Goal: Task Accomplishment & Management: Manage account settings

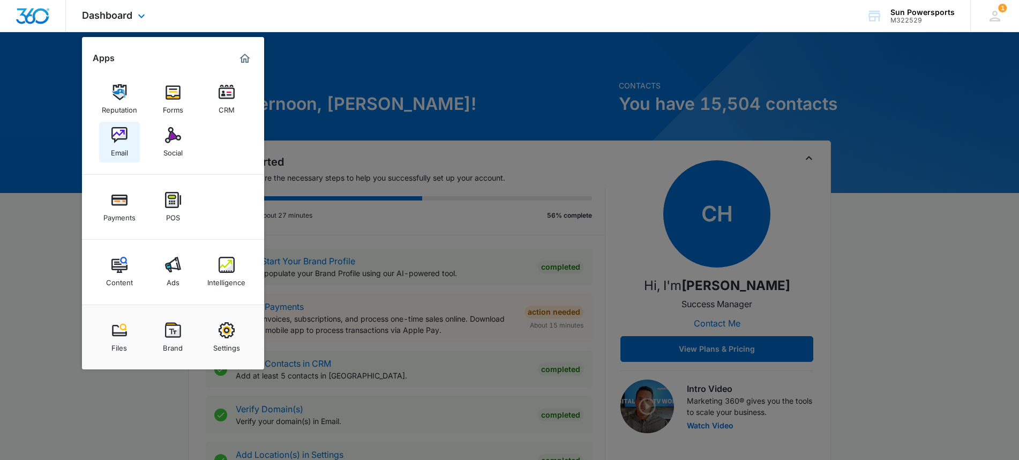
click at [126, 126] on link "Email" at bounding box center [119, 142] width 41 height 41
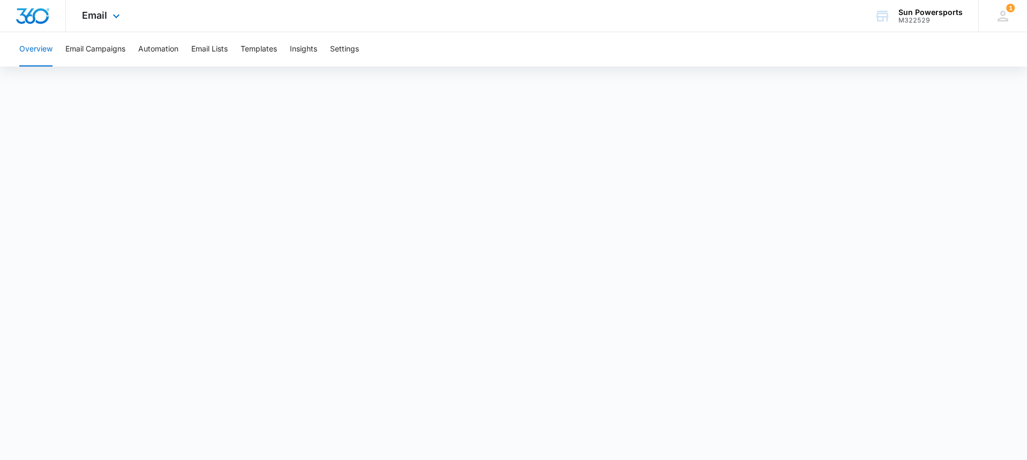
click at [107, 17] on div "Email Apps Reputation Forms CRM Email Social Payments POS Content Ads Intellige…" at bounding box center [102, 16] width 73 height 32
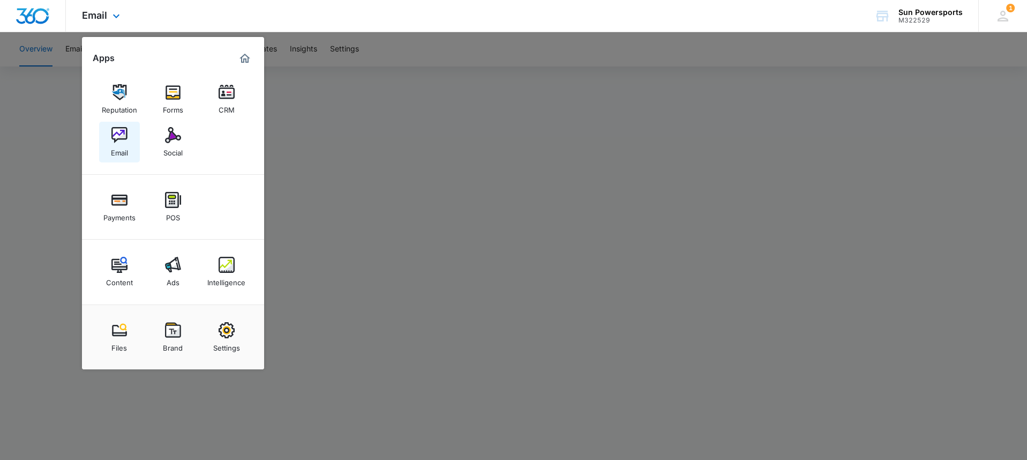
click at [123, 136] on img at bounding box center [119, 135] width 16 height 16
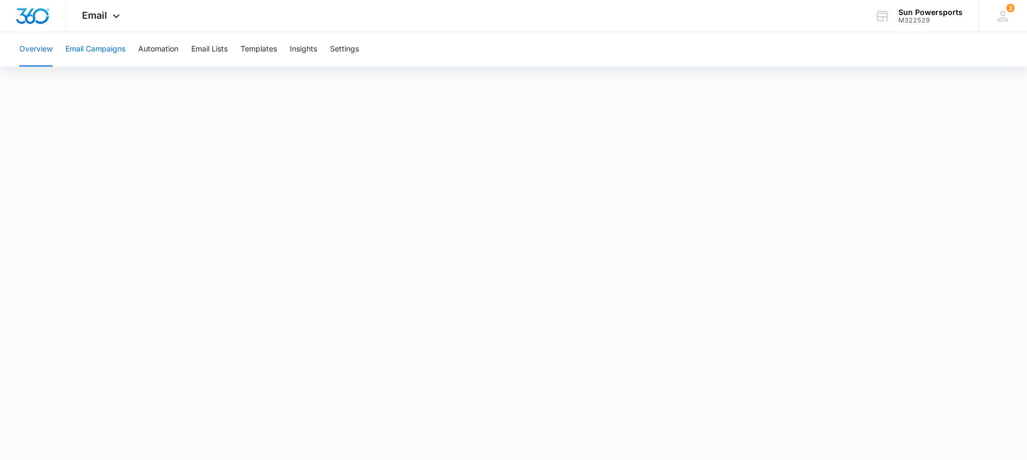
click at [89, 55] on button "Email Campaigns" at bounding box center [95, 49] width 60 height 34
click at [91, 20] on span "Email" at bounding box center [94, 15] width 25 height 11
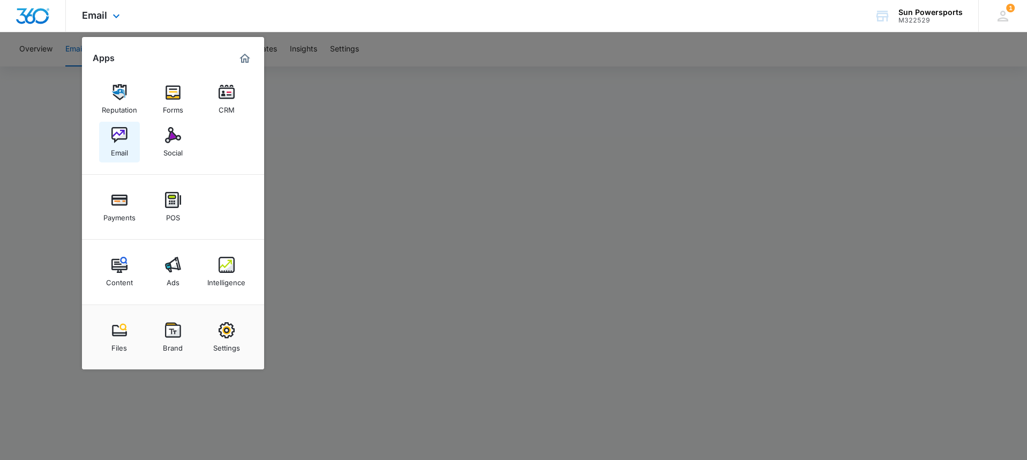
click at [124, 143] on div "Email" at bounding box center [119, 150] width 17 height 14
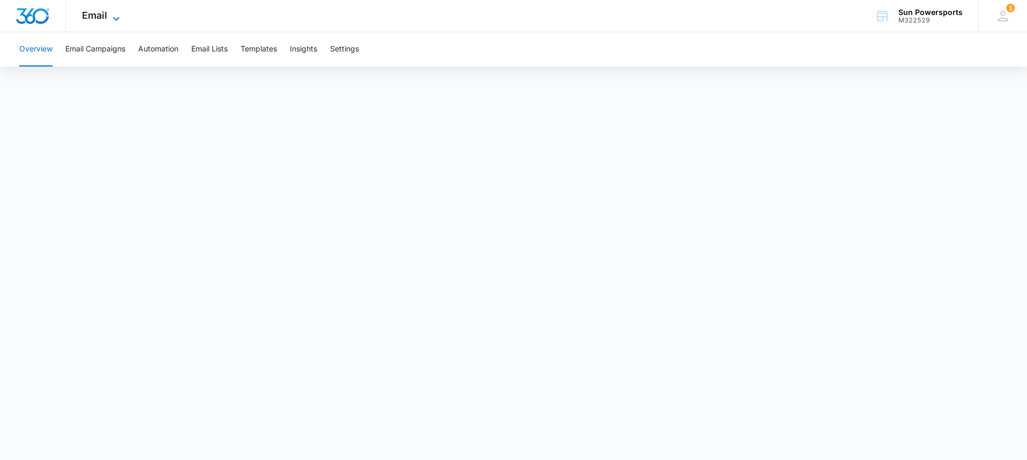
click at [106, 19] on span "Email" at bounding box center [94, 15] width 25 height 11
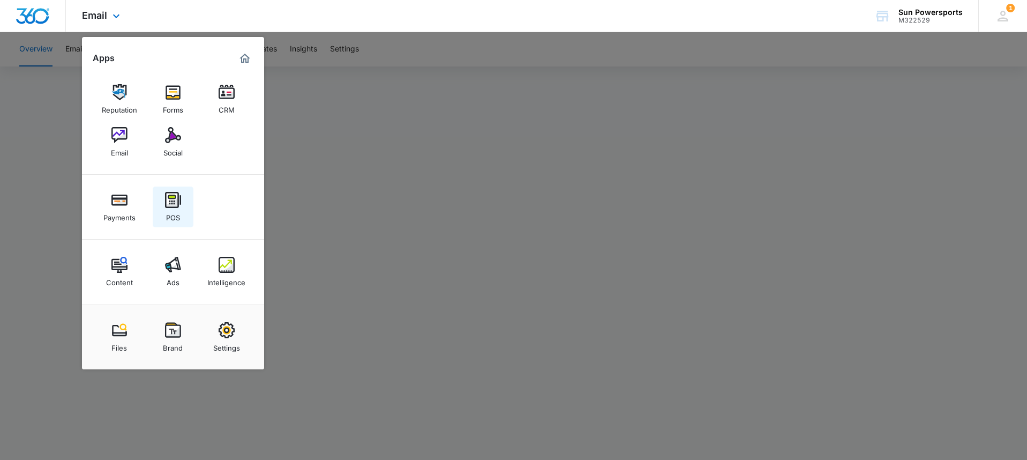
click at [166, 206] on img at bounding box center [173, 200] width 16 height 16
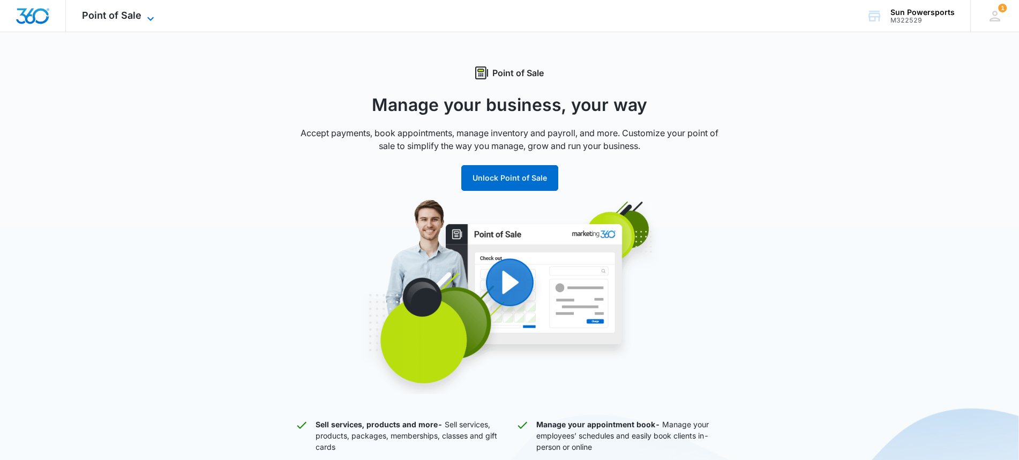
click at [86, 19] on span "Point of Sale" at bounding box center [111, 15] width 59 height 11
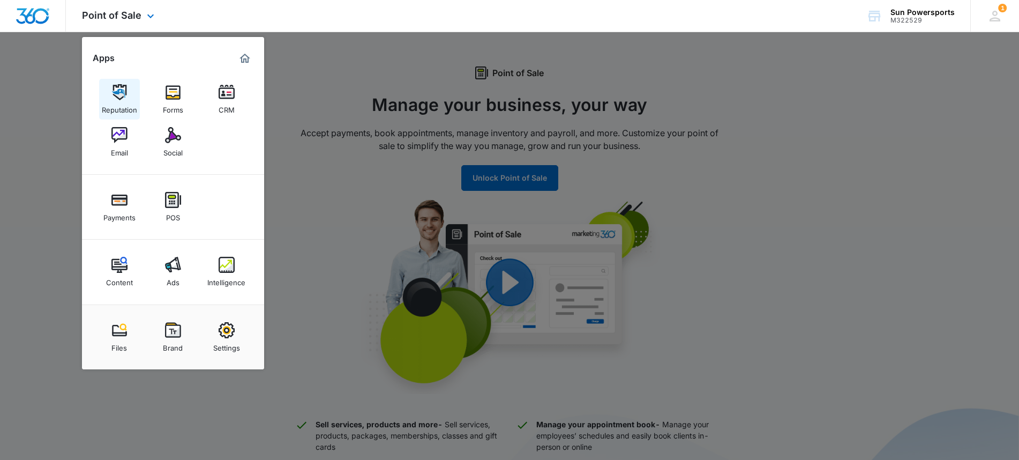
click at [115, 118] on link "Reputation" at bounding box center [119, 99] width 41 height 41
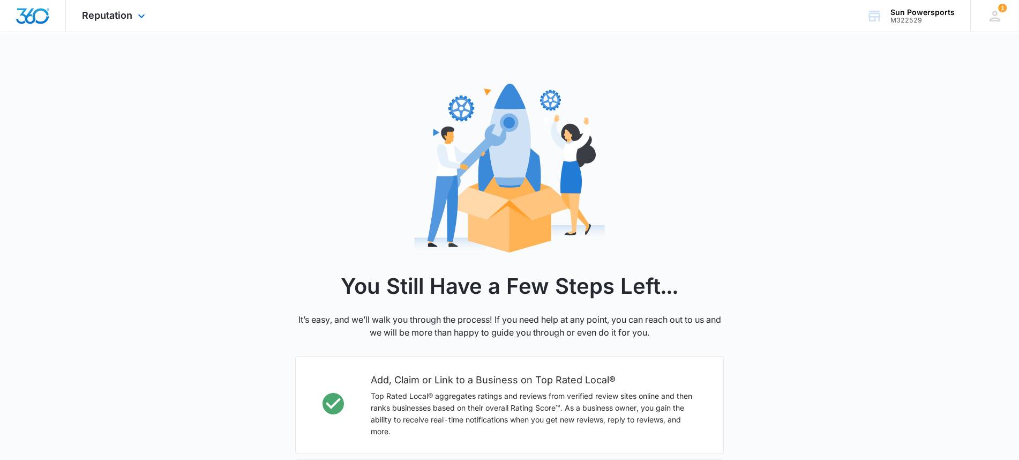
click at [112, 22] on div "Reputation Apps Reputation Forms CRM Email Social Payments POS Content Ads Inte…" at bounding box center [115, 16] width 98 height 32
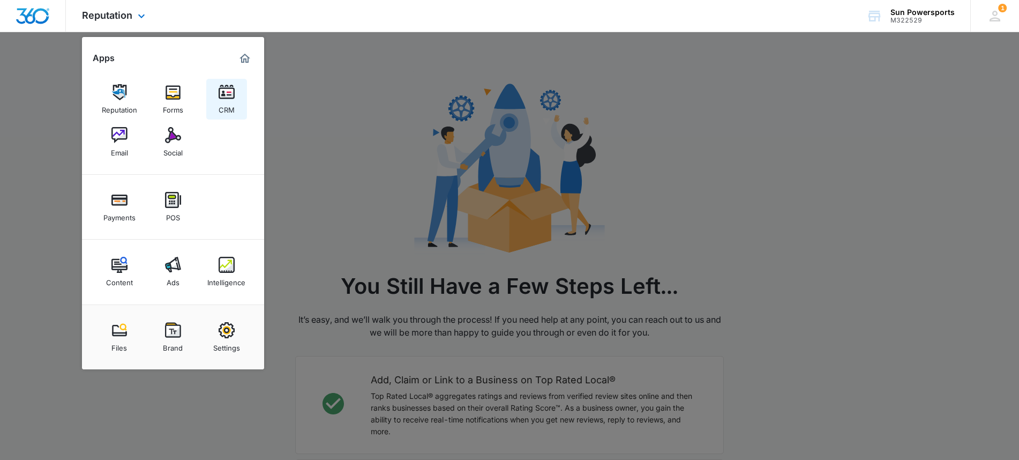
click at [224, 97] on img at bounding box center [227, 92] width 16 height 16
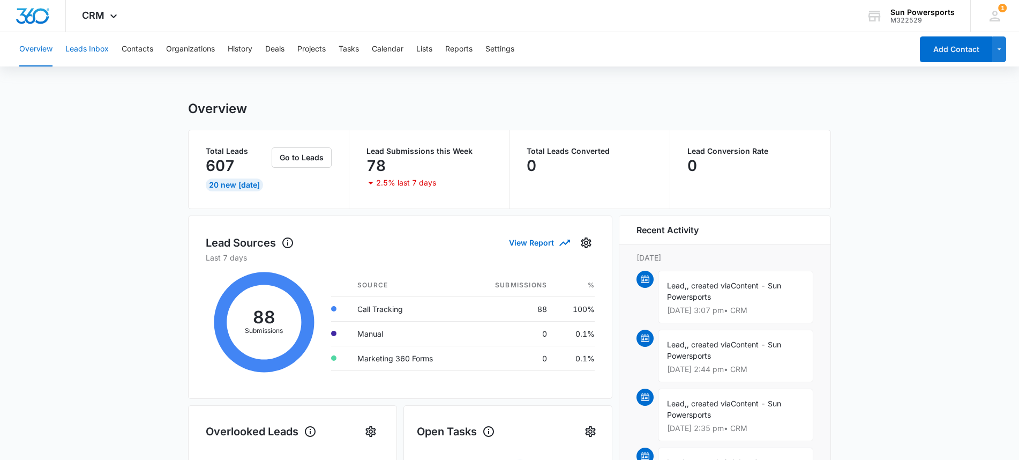
click at [68, 53] on button "Leads Inbox" at bounding box center [86, 49] width 43 height 34
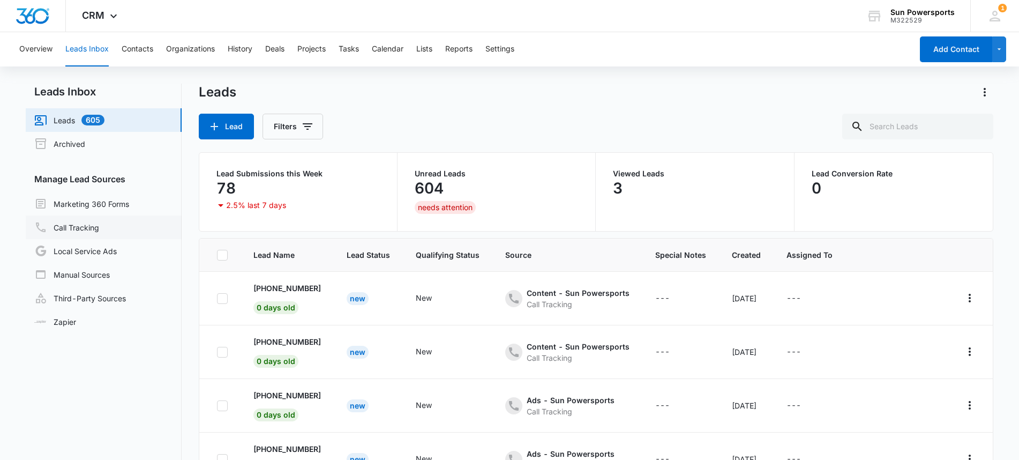
click at [99, 232] on link "Call Tracking" at bounding box center [66, 227] width 65 height 13
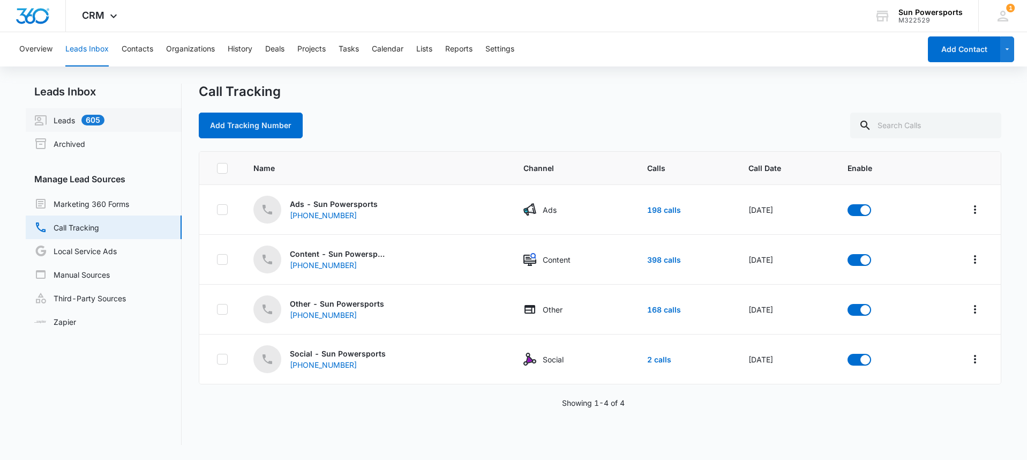
click at [86, 119] on link "Leads 605" at bounding box center [69, 120] width 70 height 13
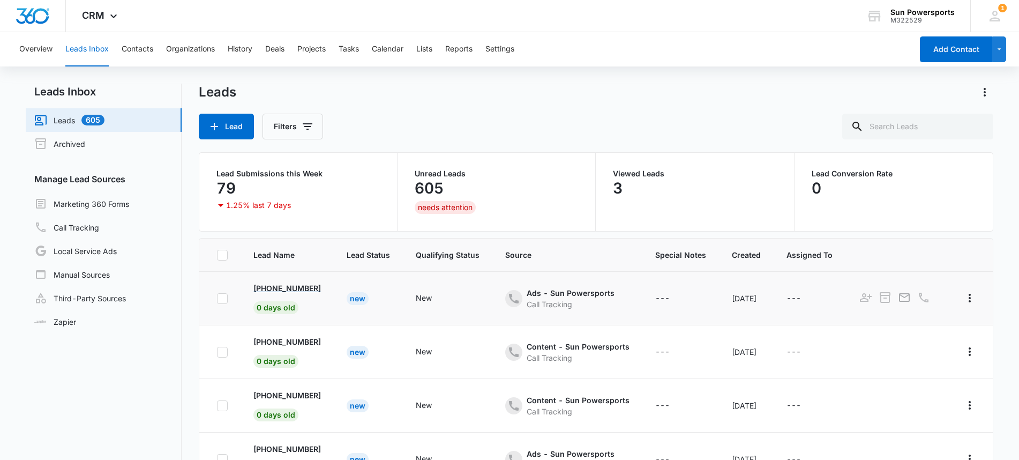
click at [282, 289] on p "[PHONE_NUMBER]" at bounding box center [286, 287] width 67 height 11
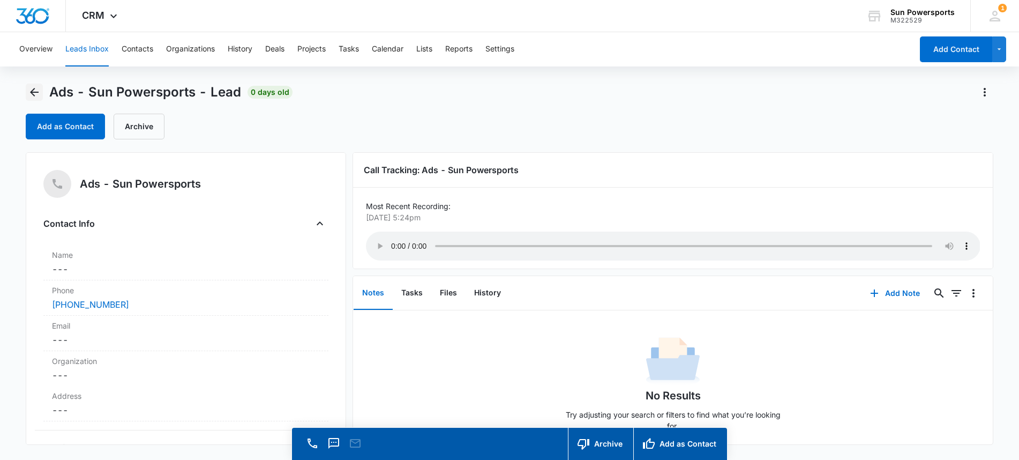
click at [30, 92] on icon "Back" at bounding box center [34, 92] width 9 height 9
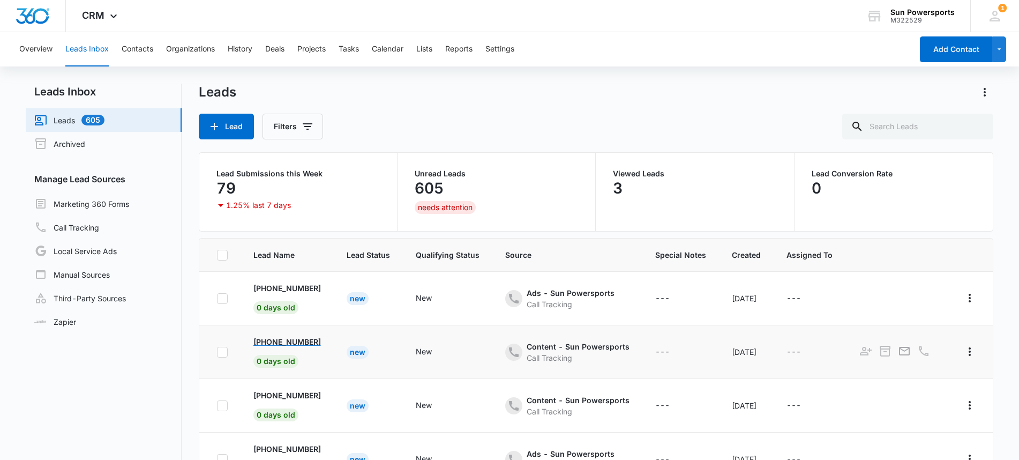
click at [285, 342] on p "[PHONE_NUMBER]" at bounding box center [286, 341] width 67 height 11
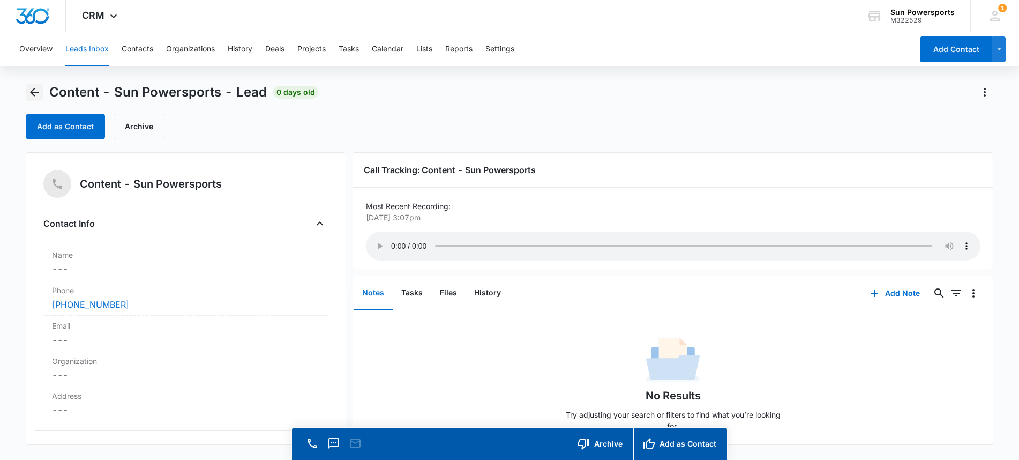
click at [37, 90] on icon "Back" at bounding box center [34, 92] width 13 height 13
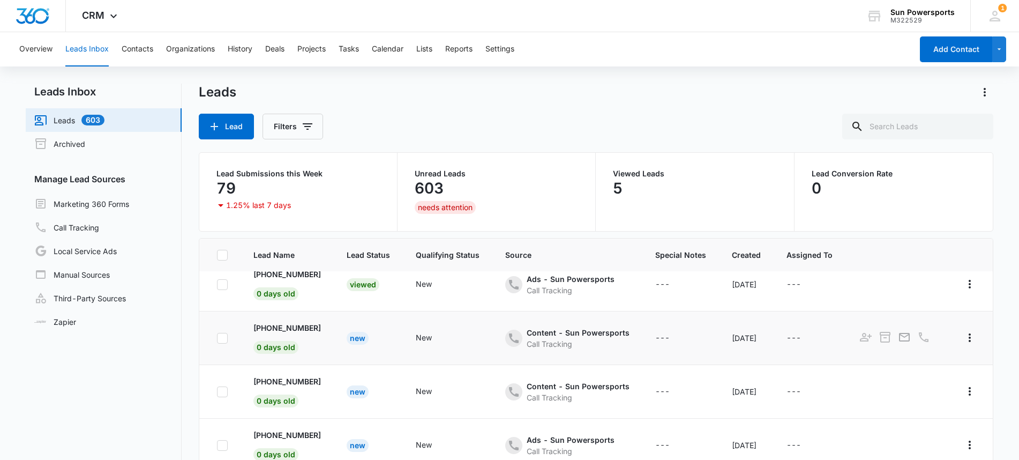
scroll to position [14, 0]
click at [270, 380] on p "[PHONE_NUMBER]" at bounding box center [286, 380] width 67 height 11
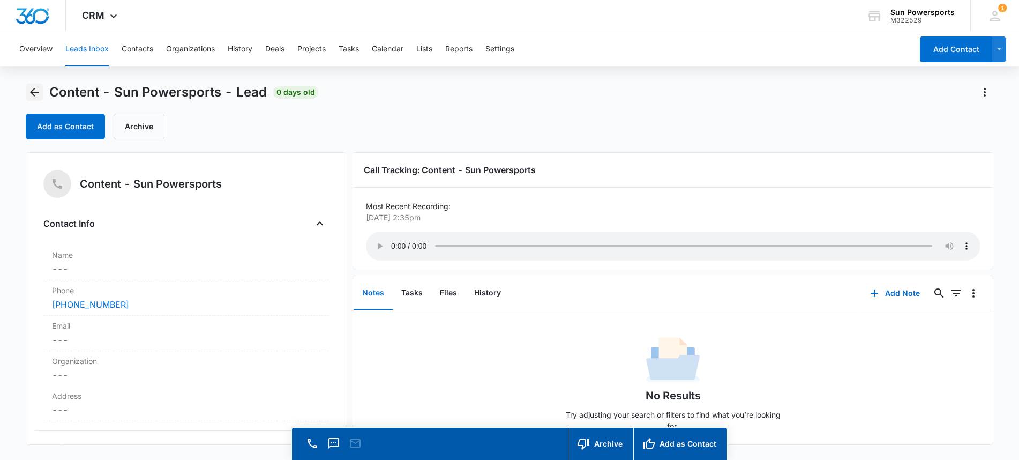
click at [38, 93] on icon "Back" at bounding box center [34, 92] width 13 height 13
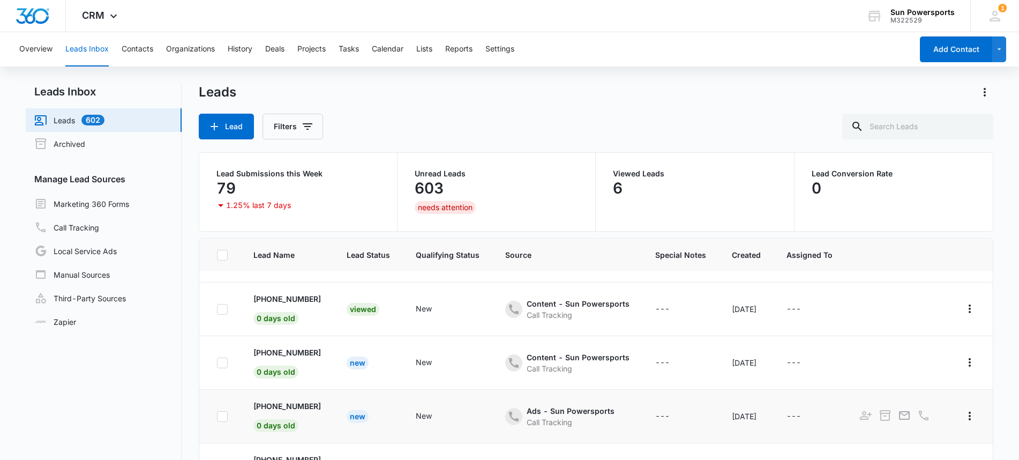
scroll to position [43, 0]
click at [289, 404] on p "[PHONE_NUMBER]" at bounding box center [286, 405] width 67 height 11
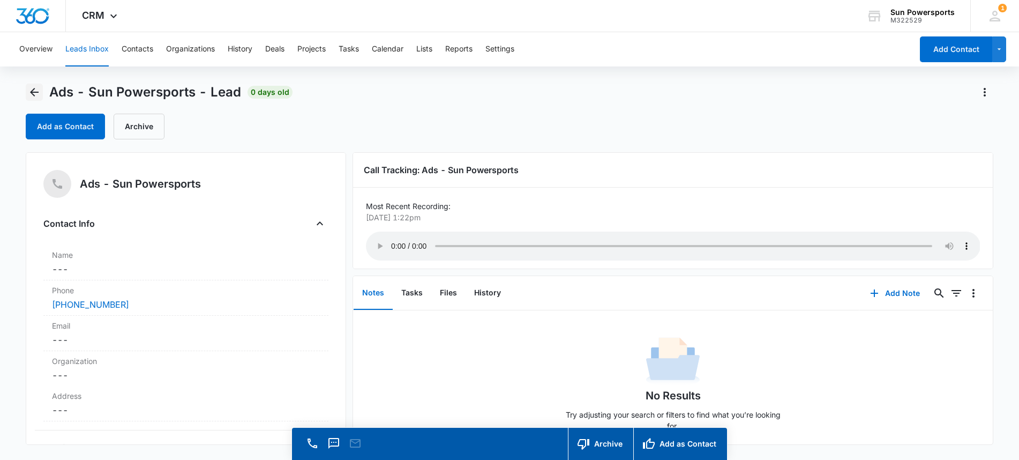
click at [28, 89] on icon "Back" at bounding box center [34, 92] width 13 height 13
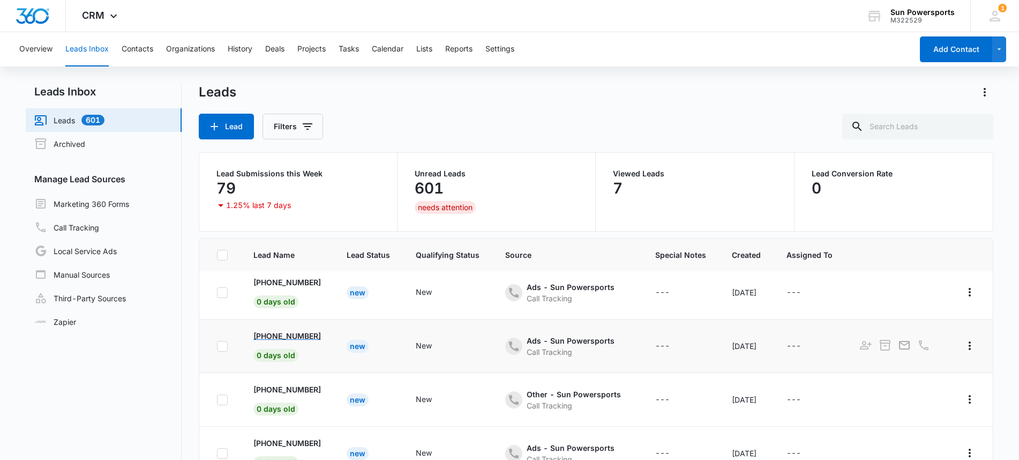
scroll to position [166, 0]
click at [277, 333] on p "[PHONE_NUMBER]" at bounding box center [286, 335] width 67 height 11
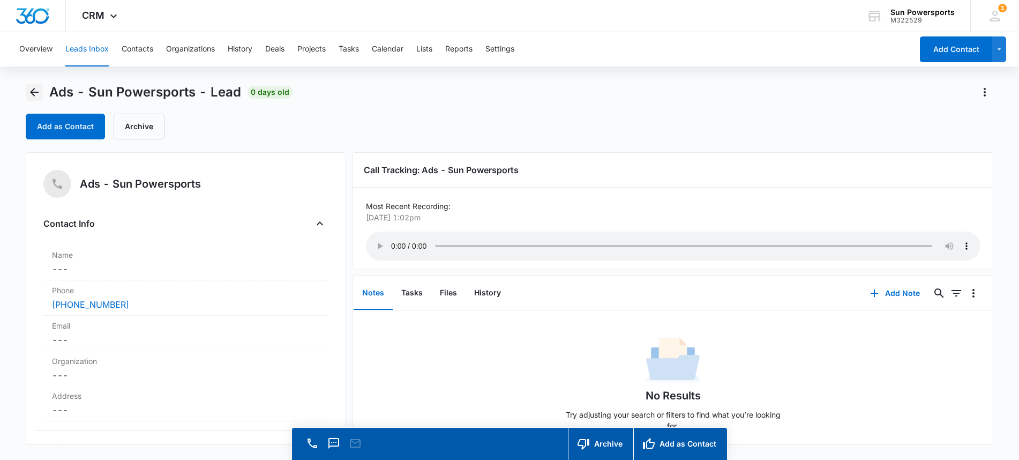
click at [39, 94] on icon "Back" at bounding box center [34, 92] width 13 height 13
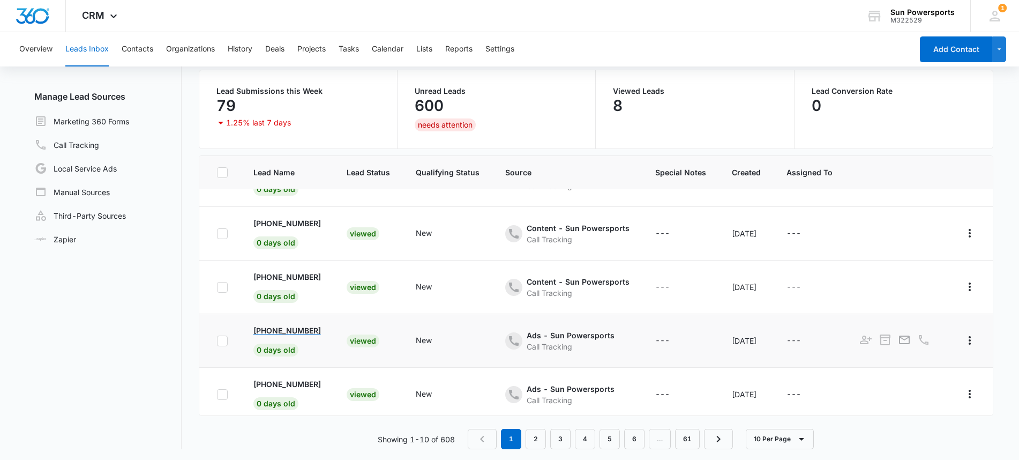
scroll to position [40, 0]
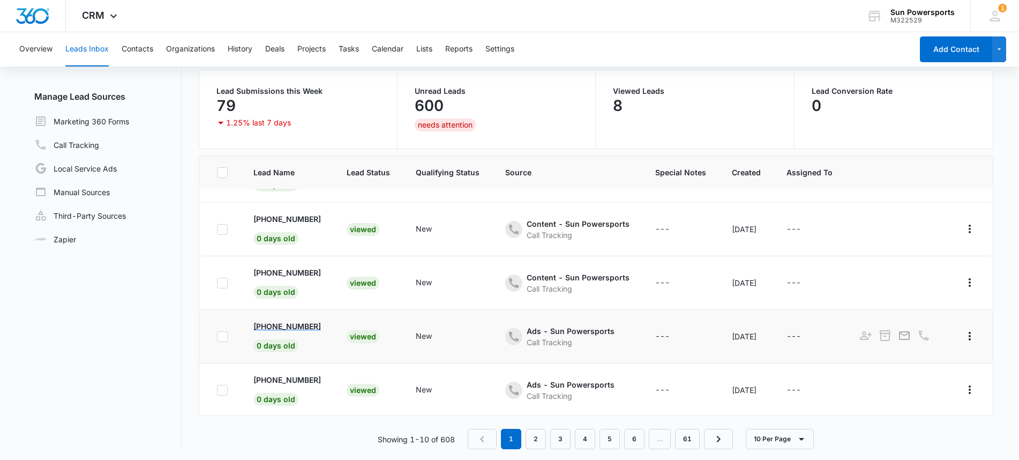
click at [279, 327] on p "[PHONE_NUMBER]" at bounding box center [286, 325] width 67 height 11
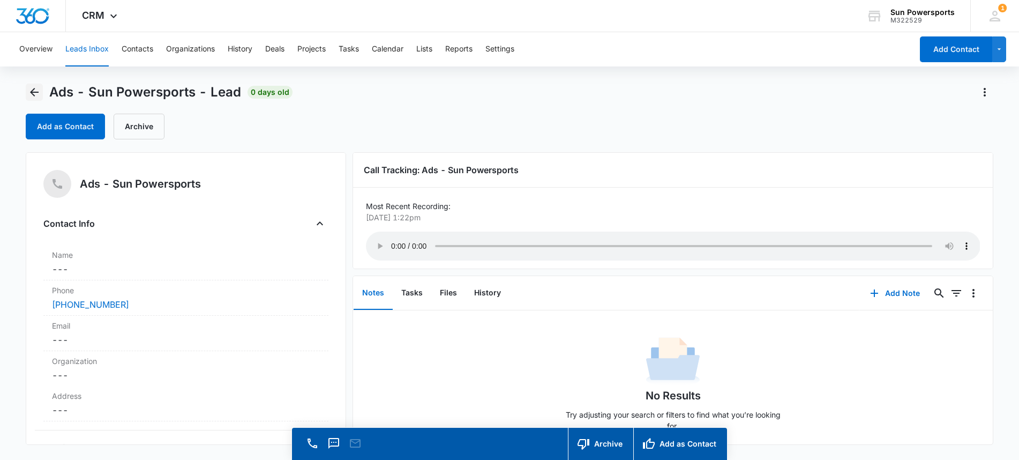
click at [36, 92] on icon "Back" at bounding box center [34, 92] width 9 height 9
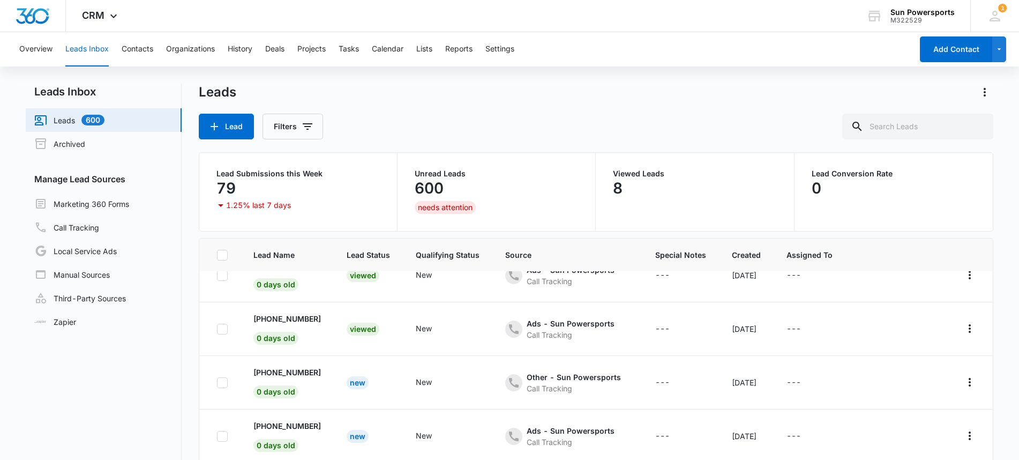
scroll to position [261, 0]
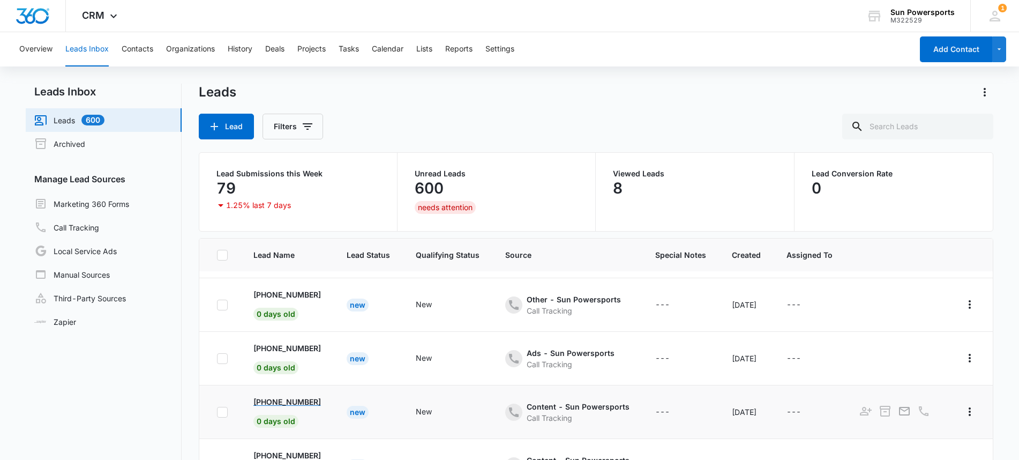
click at [279, 398] on p "[PHONE_NUMBER]" at bounding box center [286, 401] width 67 height 11
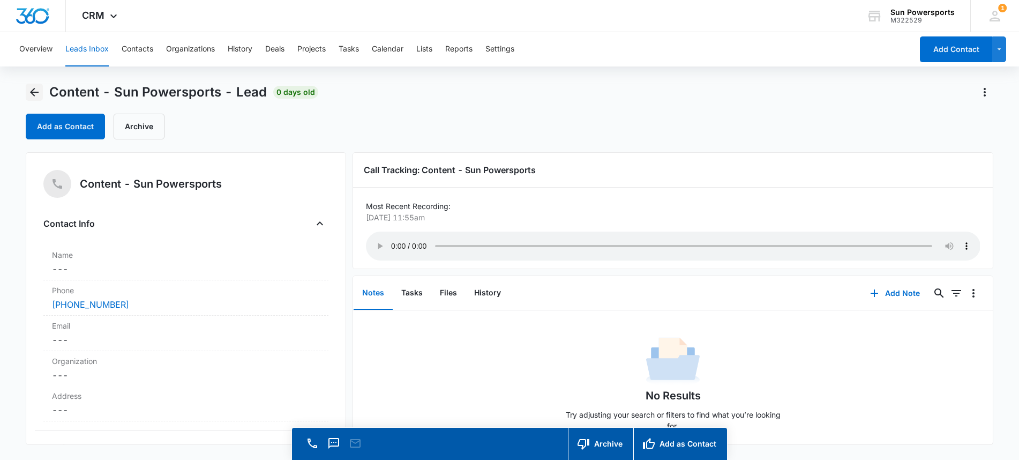
click at [33, 92] on icon "Back" at bounding box center [34, 92] width 9 height 9
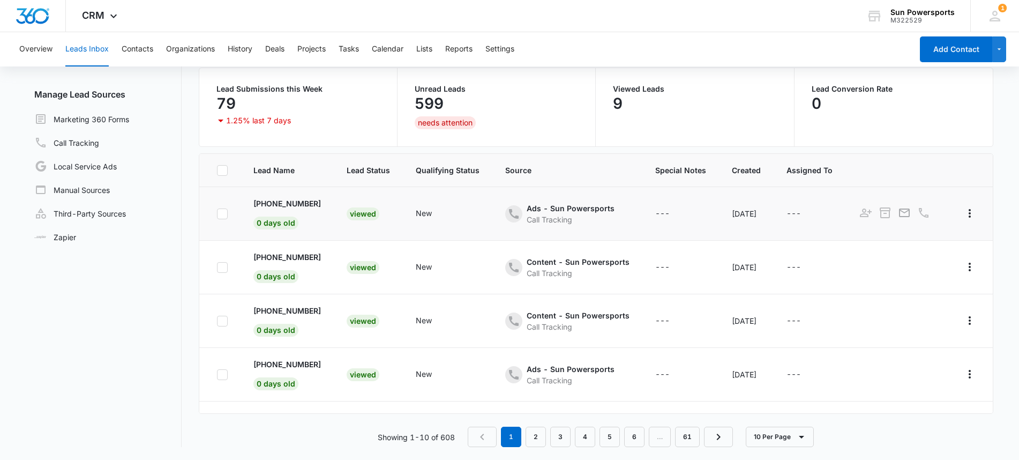
click at [220, 212] on icon at bounding box center [222, 214] width 10 height 10
click at [217, 213] on input "checkbox" at bounding box center [216, 213] width 1 height 1
checkbox input "true"
click at [224, 268] on icon at bounding box center [222, 267] width 10 height 10
click at [217, 267] on input "checkbox" at bounding box center [216, 267] width 1 height 1
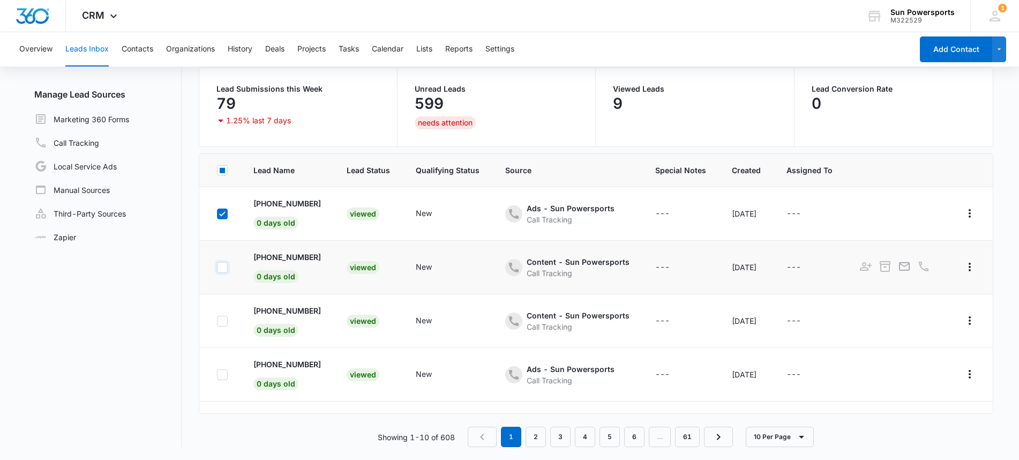
checkbox input "true"
click at [221, 318] on icon at bounding box center [222, 321] width 10 height 10
click at [217, 320] on input "checkbox" at bounding box center [216, 320] width 1 height 1
checkbox input "true"
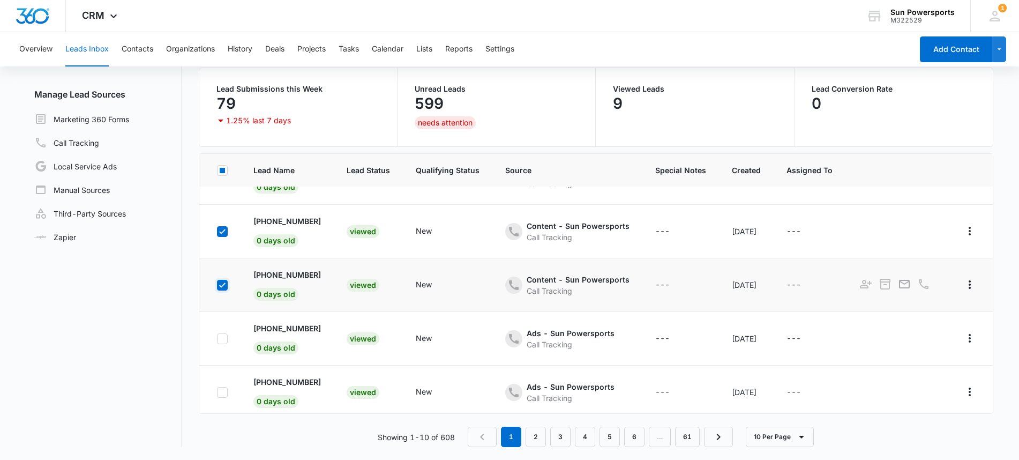
scroll to position [106, 0]
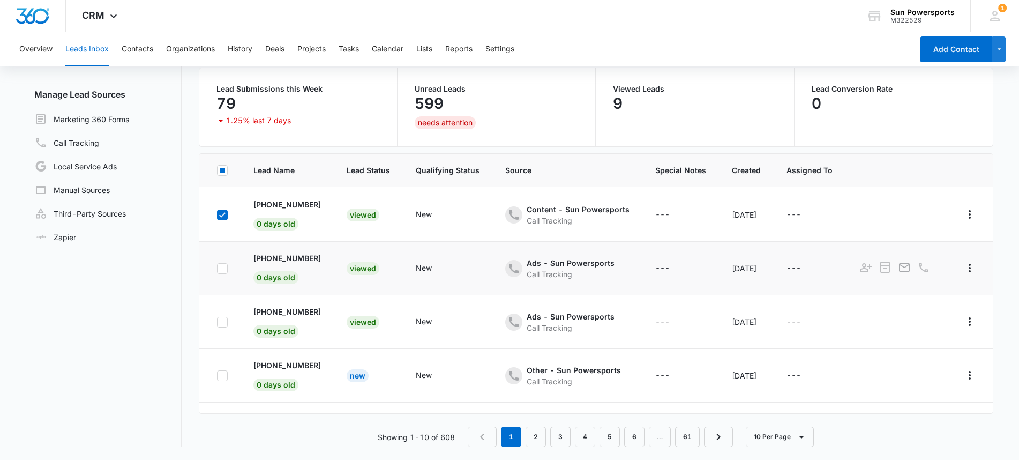
click at [224, 269] on icon at bounding box center [222, 269] width 10 height 10
click at [217, 268] on input "checkbox" at bounding box center [216, 268] width 1 height 1
checkbox input "true"
click at [223, 320] on icon at bounding box center [222, 321] width 6 height 5
click at [217, 321] on input "checkbox" at bounding box center [216, 321] width 1 height 1
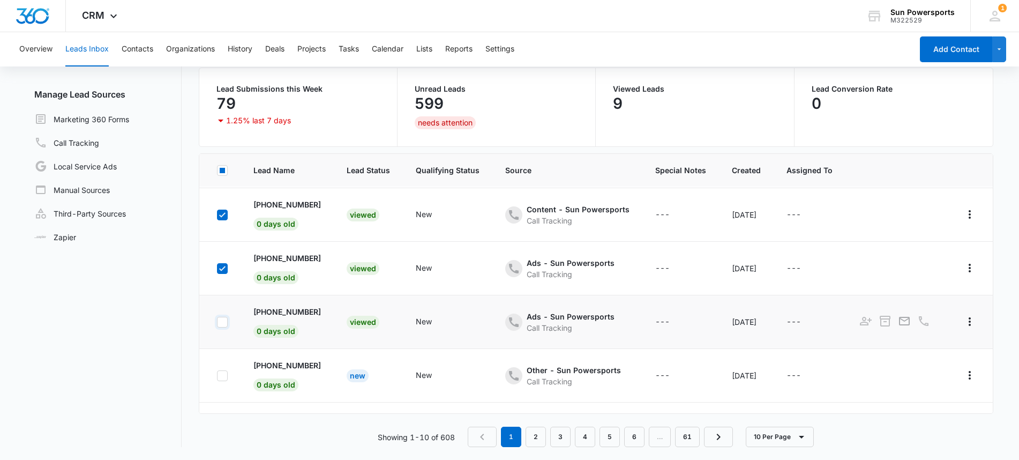
checkbox input "true"
click at [223, 377] on icon at bounding box center [222, 376] width 10 height 10
click at [217, 375] on input "checkbox" at bounding box center [216, 375] width 1 height 1
checkbox input "true"
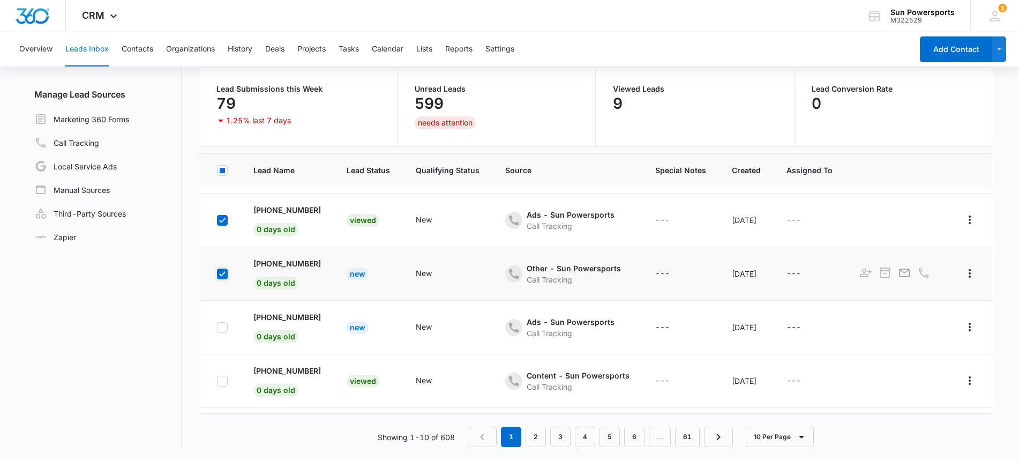
scroll to position [239, 0]
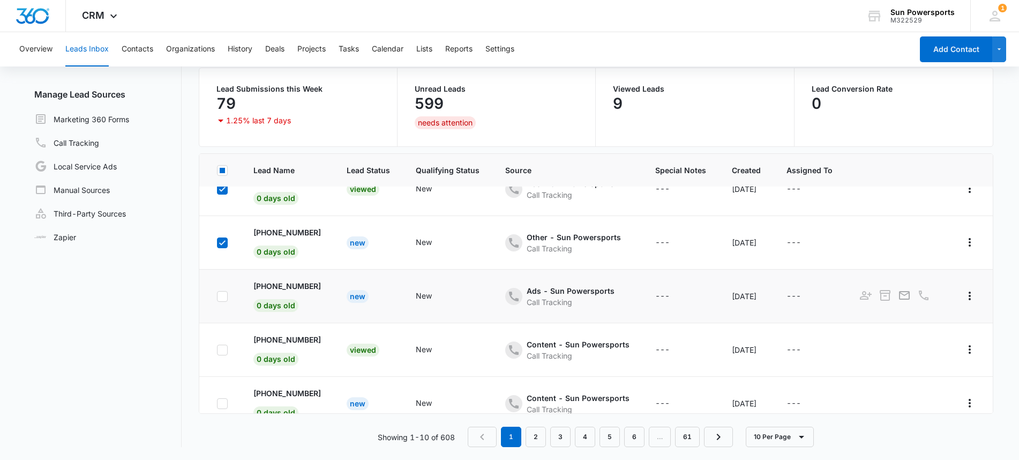
click at [223, 296] on icon at bounding box center [222, 296] width 6 height 5
click at [217, 296] on input "checkbox" at bounding box center [216, 296] width 1 height 1
checkbox input "true"
click at [224, 347] on icon at bounding box center [222, 349] width 6 height 5
click at [217, 349] on input "checkbox" at bounding box center [216, 349] width 1 height 1
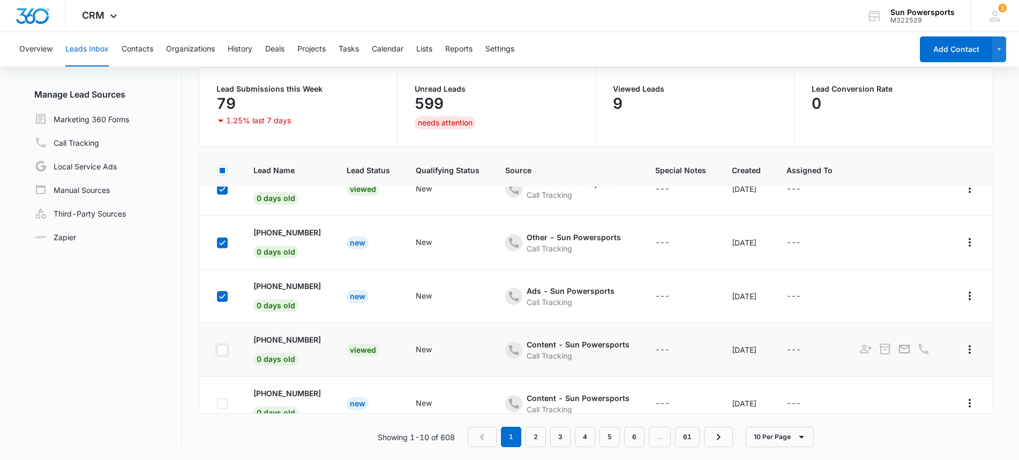
checkbox input "true"
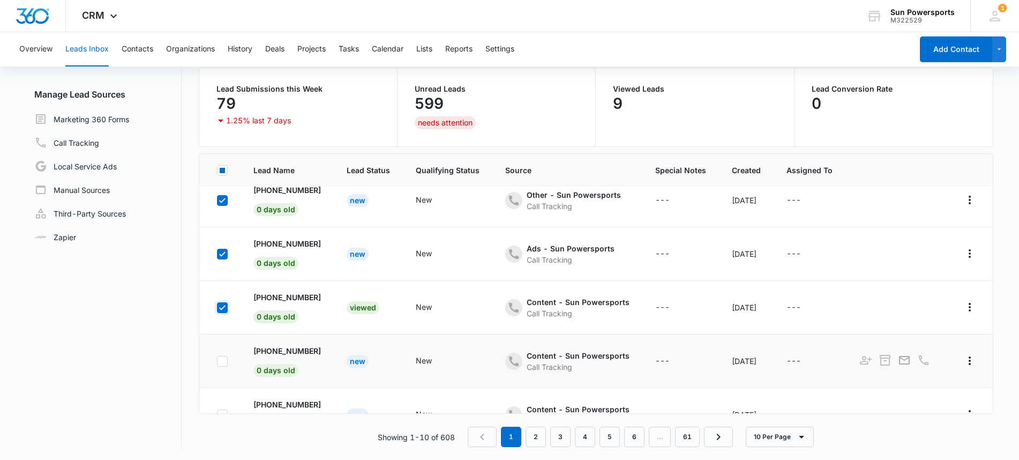
scroll to position [282, 0]
click at [280, 350] on p "[PHONE_NUMBER]" at bounding box center [286, 349] width 67 height 11
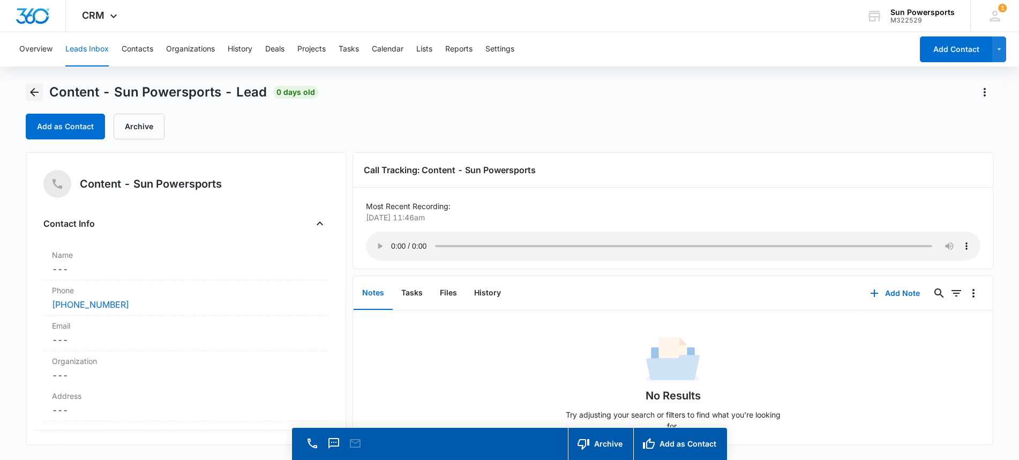
click at [33, 89] on icon "Back" at bounding box center [34, 92] width 13 height 13
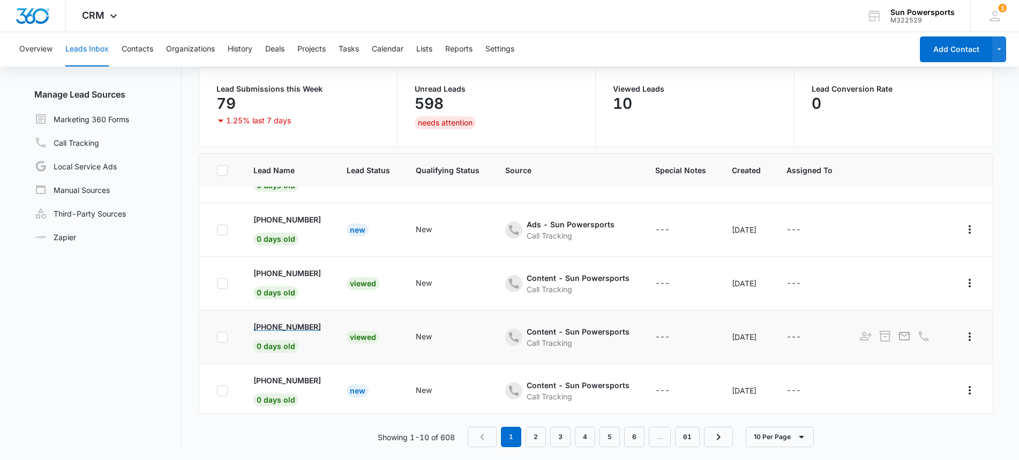
scroll to position [317, 0]
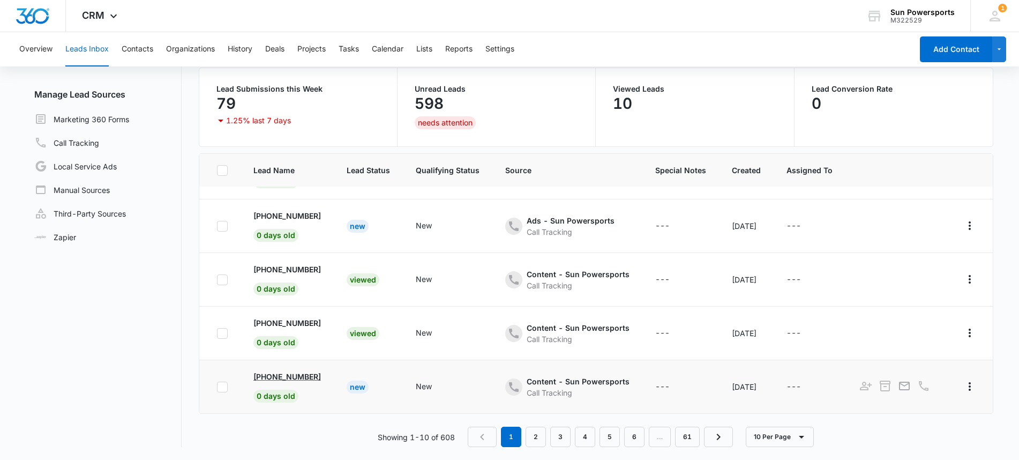
click at [269, 371] on p "[PHONE_NUMBER]" at bounding box center [286, 376] width 67 height 11
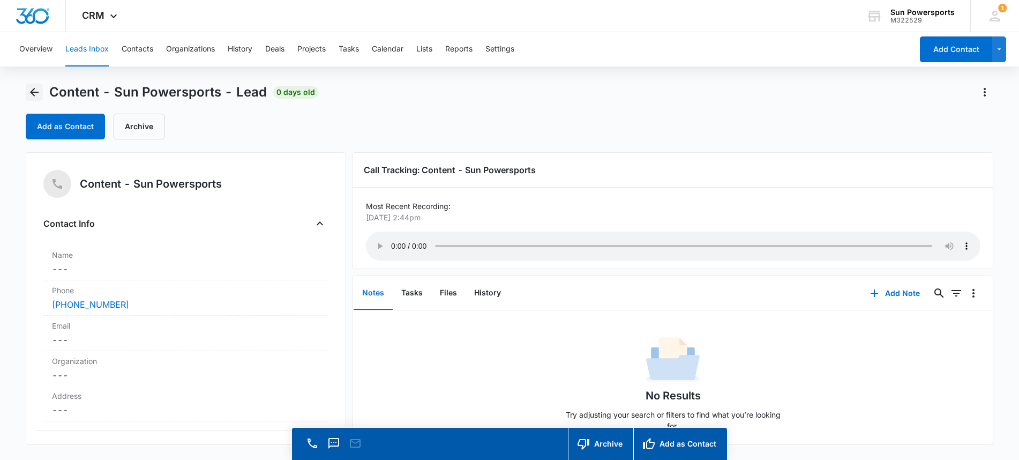
click at [38, 89] on icon "Back" at bounding box center [34, 92] width 13 height 13
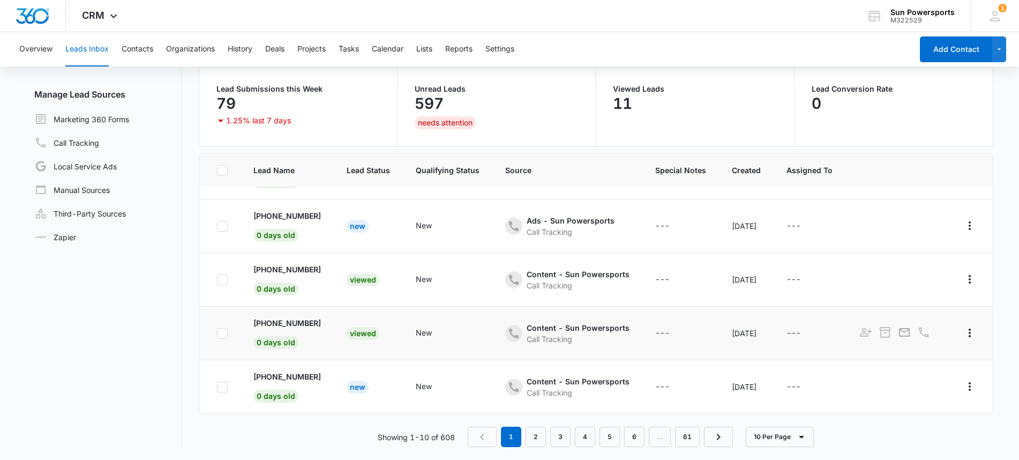
scroll to position [317, 0]
click at [300, 317] on p "[PHONE_NUMBER]" at bounding box center [286, 322] width 67 height 11
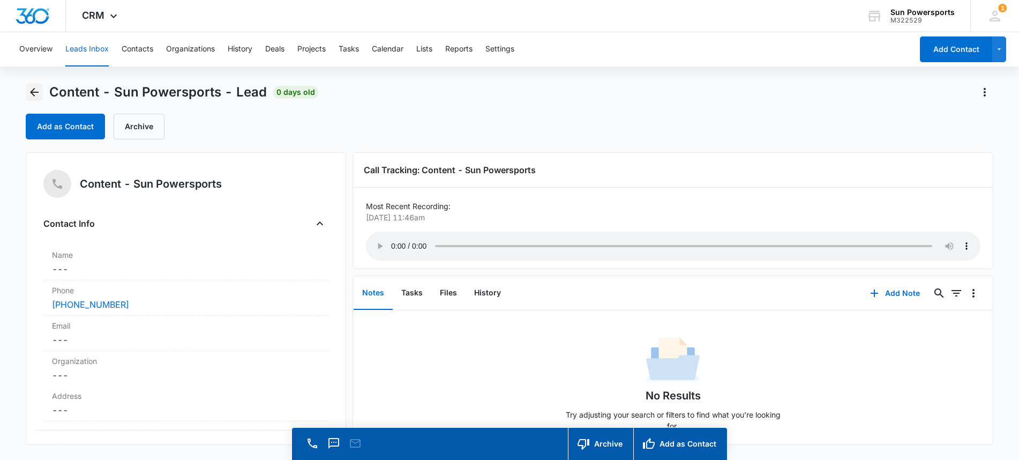
click at [34, 93] on icon "Back" at bounding box center [34, 92] width 13 height 13
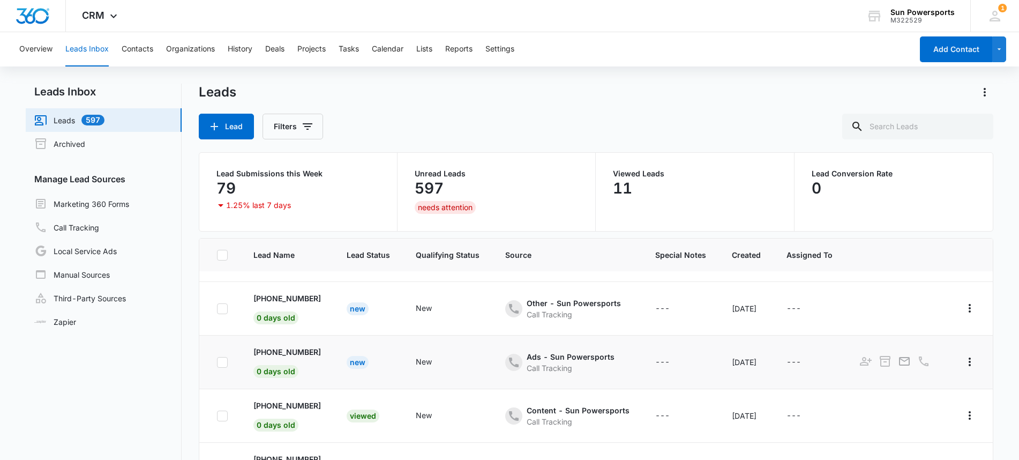
scroll to position [257, 0]
click at [291, 355] on p "[PHONE_NUMBER]" at bounding box center [286, 352] width 67 height 11
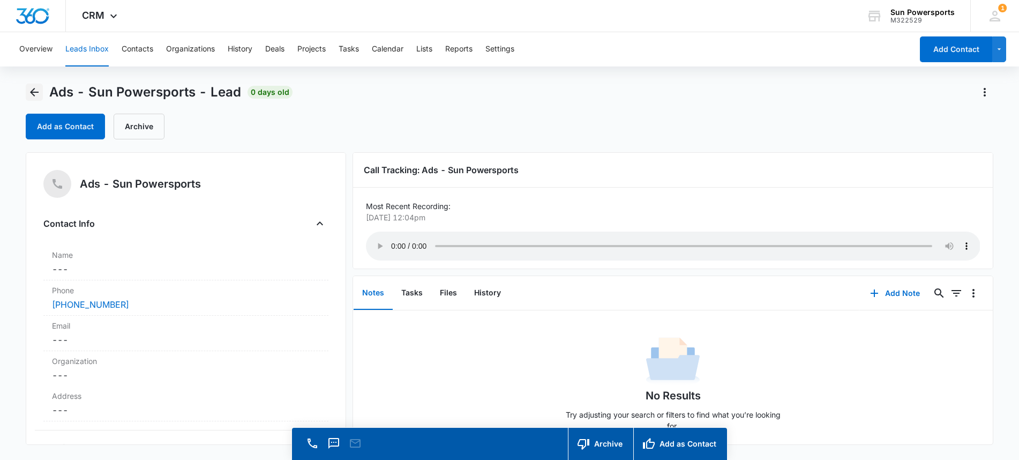
click at [36, 88] on icon "Back" at bounding box center [34, 92] width 13 height 13
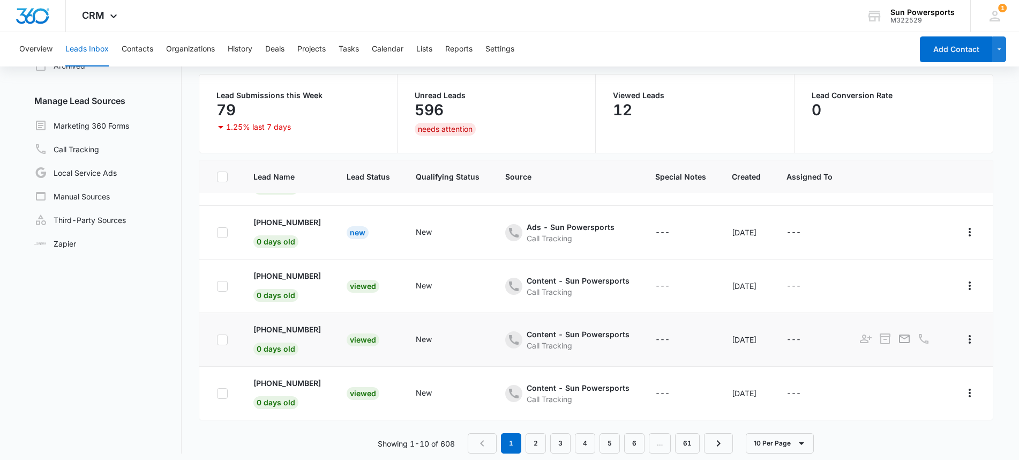
scroll to position [85, 0]
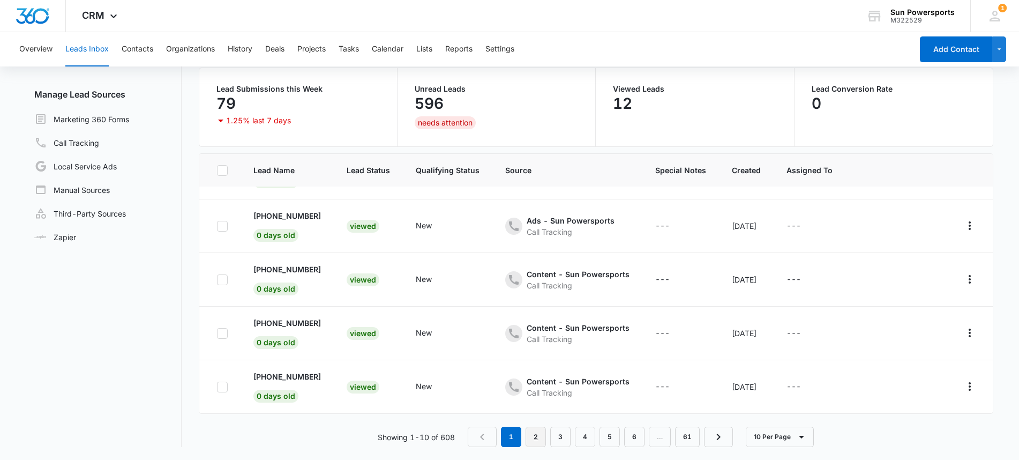
click at [535, 435] on link "2" at bounding box center [535, 436] width 20 height 20
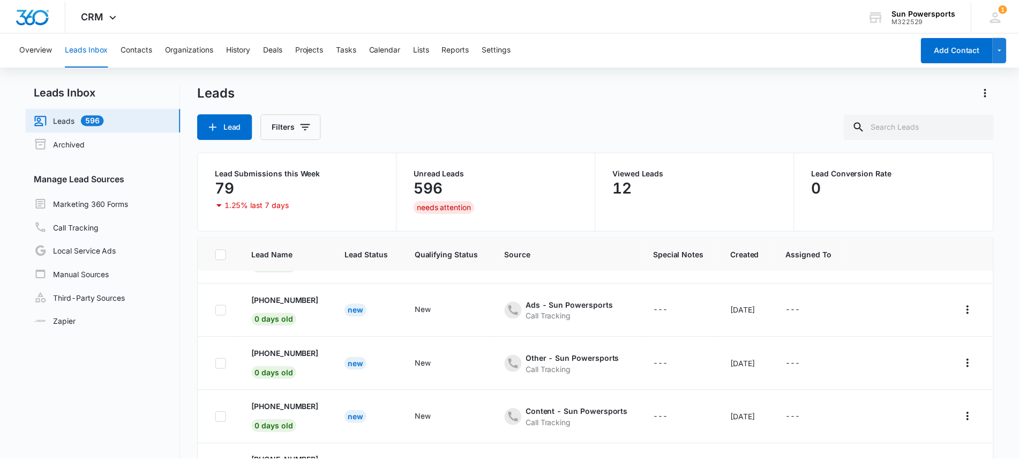
scroll to position [0, 0]
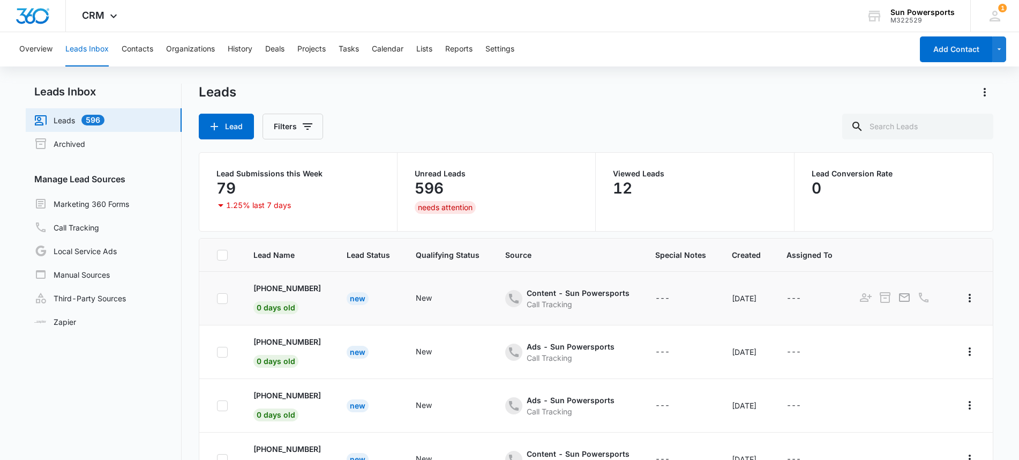
click at [295, 294] on td "[PHONE_NUMBER] 0 days old" at bounding box center [286, 299] width 93 height 54
click at [302, 285] on p "[PHONE_NUMBER]" at bounding box center [286, 287] width 67 height 11
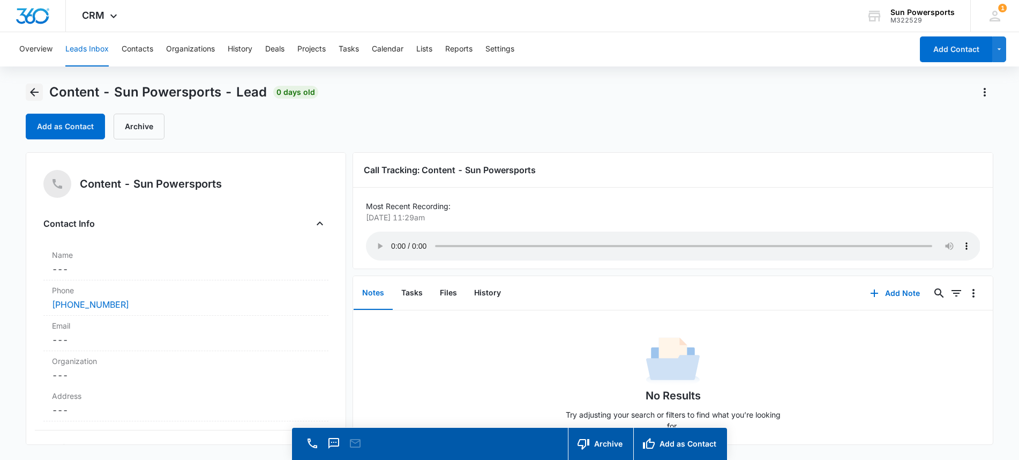
click at [40, 89] on icon "Back" at bounding box center [34, 92] width 13 height 13
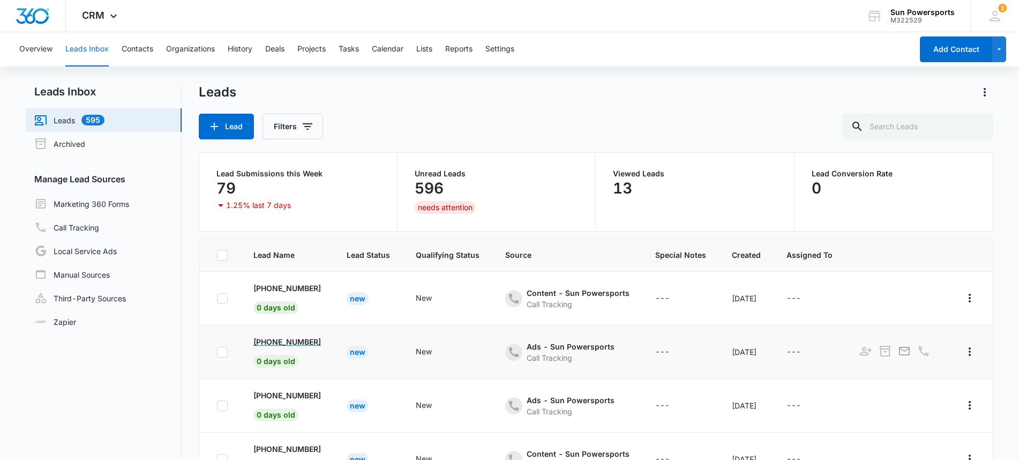
click at [272, 340] on p "[PHONE_NUMBER]" at bounding box center [286, 341] width 67 height 11
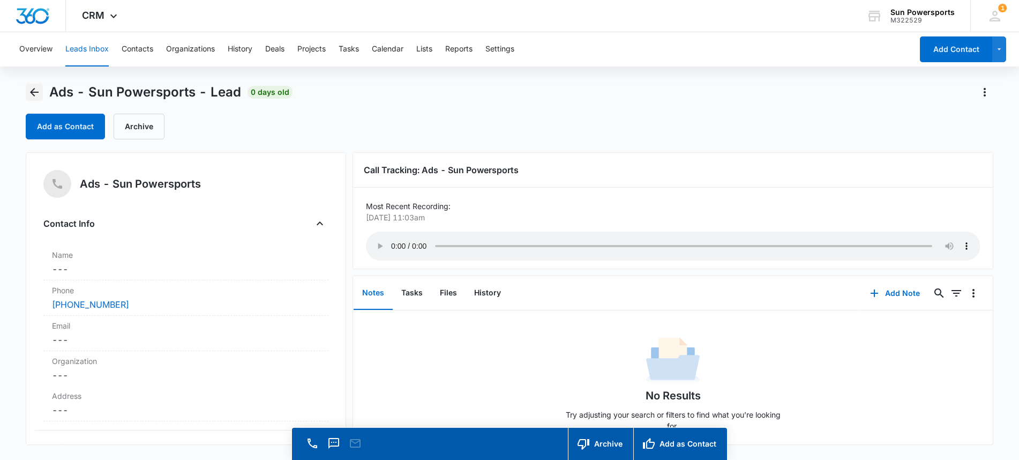
click at [36, 92] on icon "Back" at bounding box center [34, 92] width 9 height 9
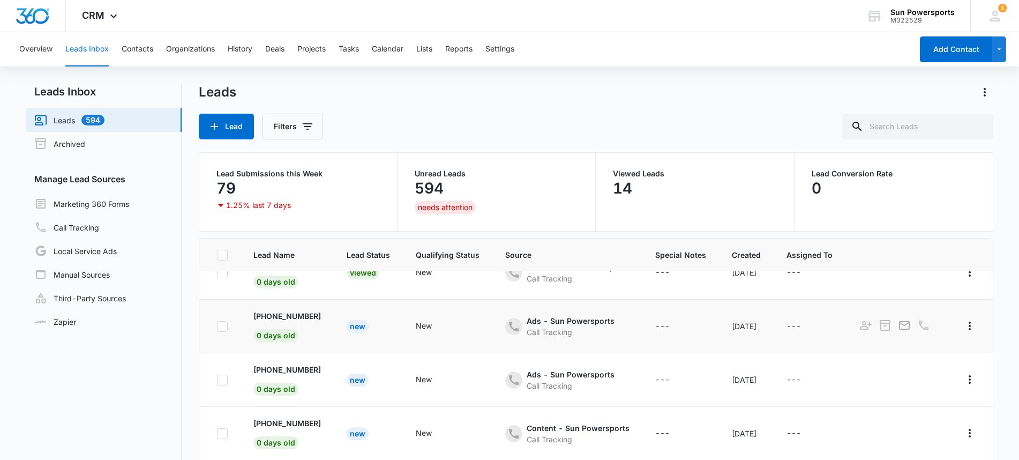
scroll to position [26, 0]
click at [293, 366] on p "[PHONE_NUMBER]" at bounding box center [286, 368] width 67 height 11
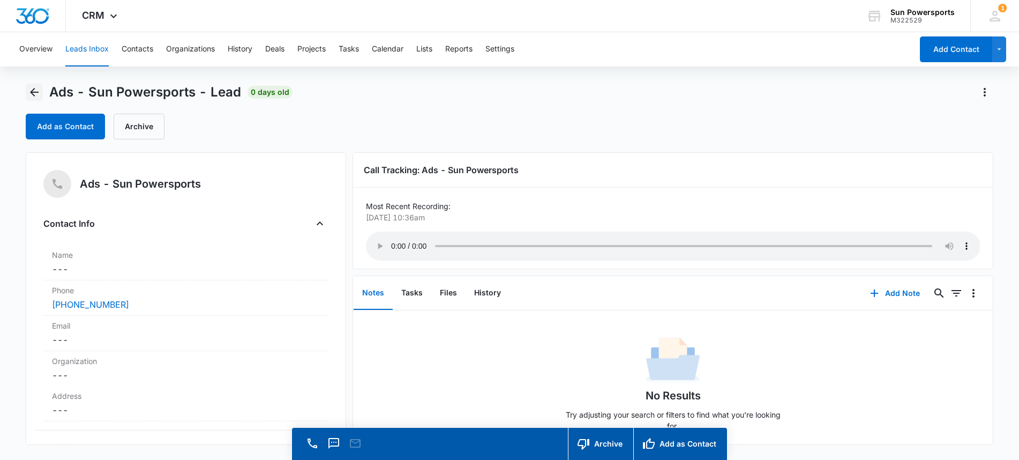
click at [39, 89] on icon "Back" at bounding box center [34, 92] width 13 height 13
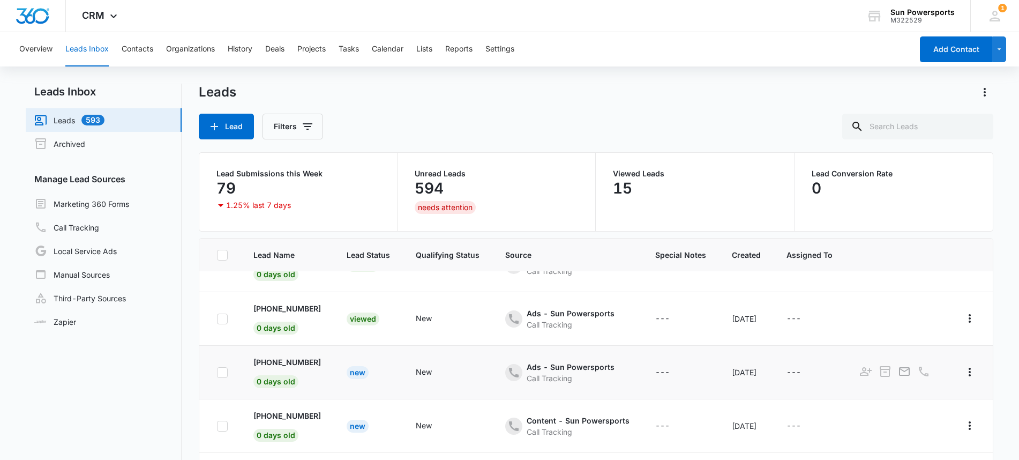
scroll to position [35, 0]
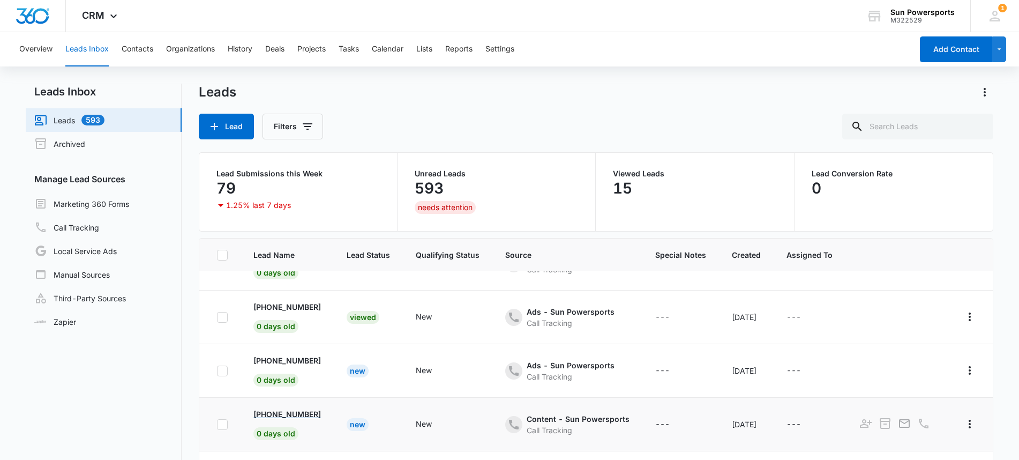
click at [268, 412] on p "[PHONE_NUMBER]" at bounding box center [286, 413] width 67 height 11
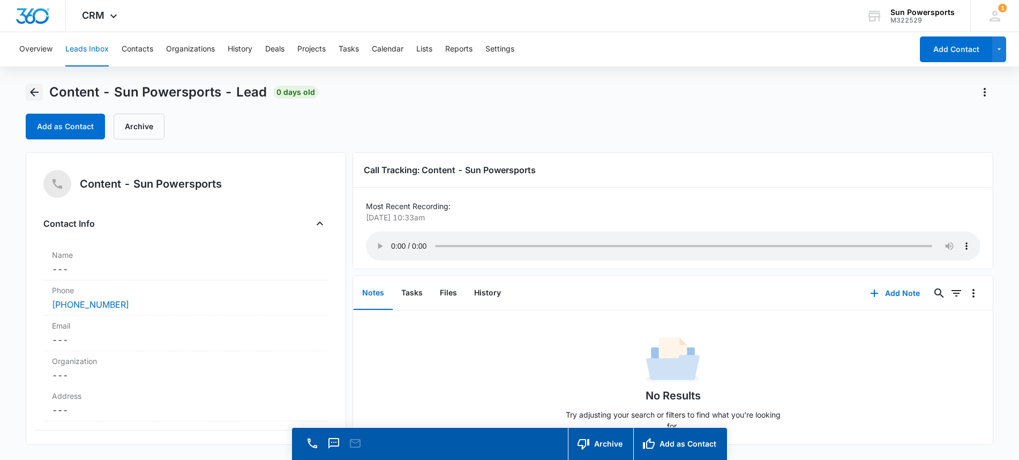
click at [29, 92] on icon "Back" at bounding box center [34, 92] width 13 height 13
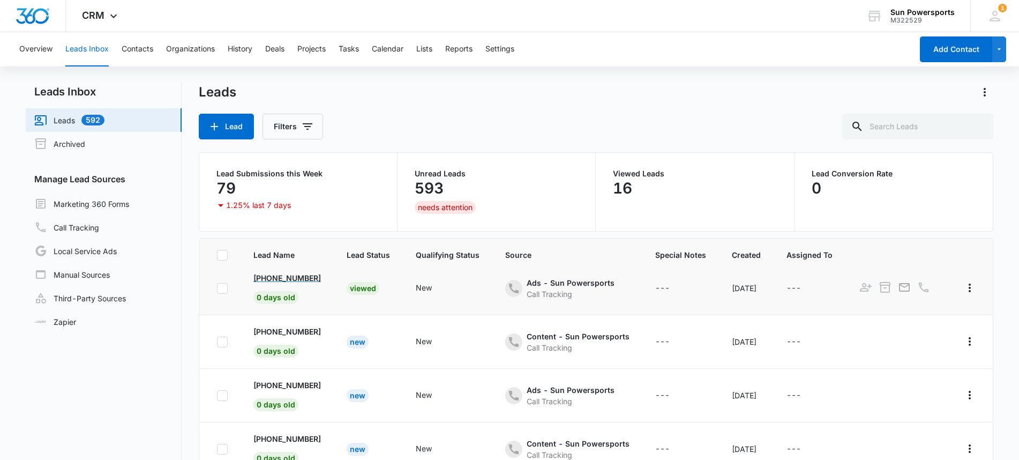
scroll to position [118, 0]
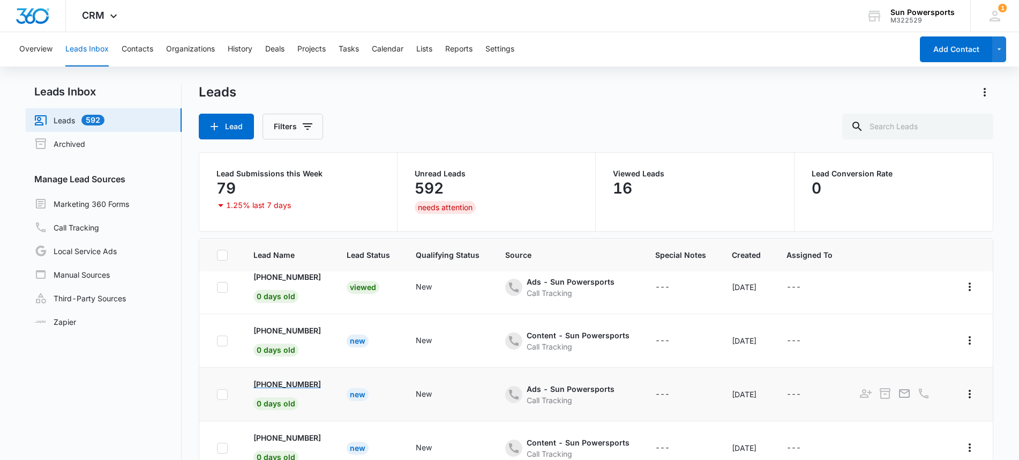
click at [273, 387] on p "[PHONE_NUMBER]" at bounding box center [286, 383] width 67 height 11
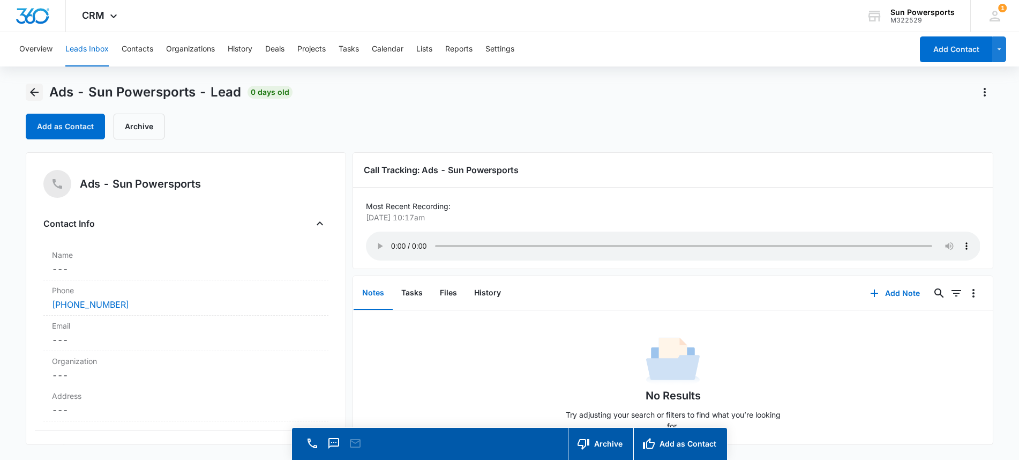
click at [36, 99] on button "Back" at bounding box center [34, 92] width 17 height 17
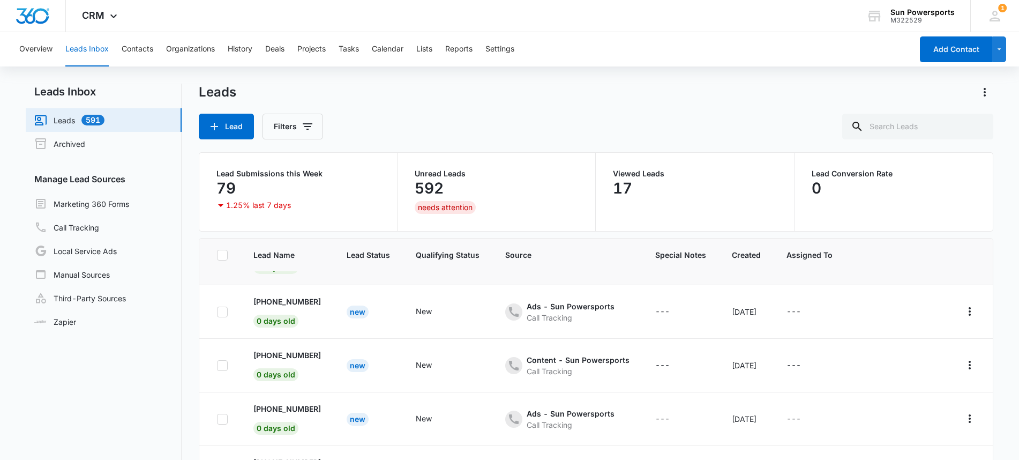
scroll to position [202, 0]
click at [282, 355] on p "[PHONE_NUMBER]" at bounding box center [286, 353] width 67 height 11
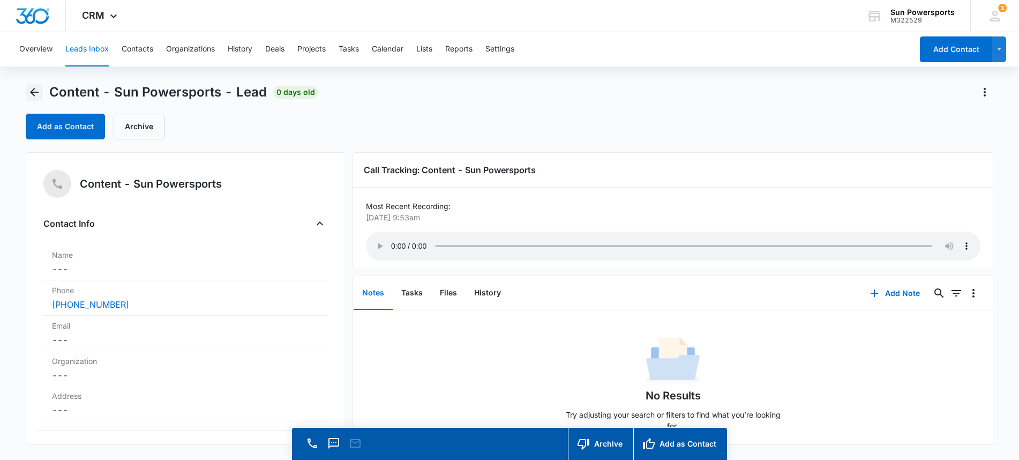
click at [34, 96] on icon "Back" at bounding box center [34, 92] width 9 height 9
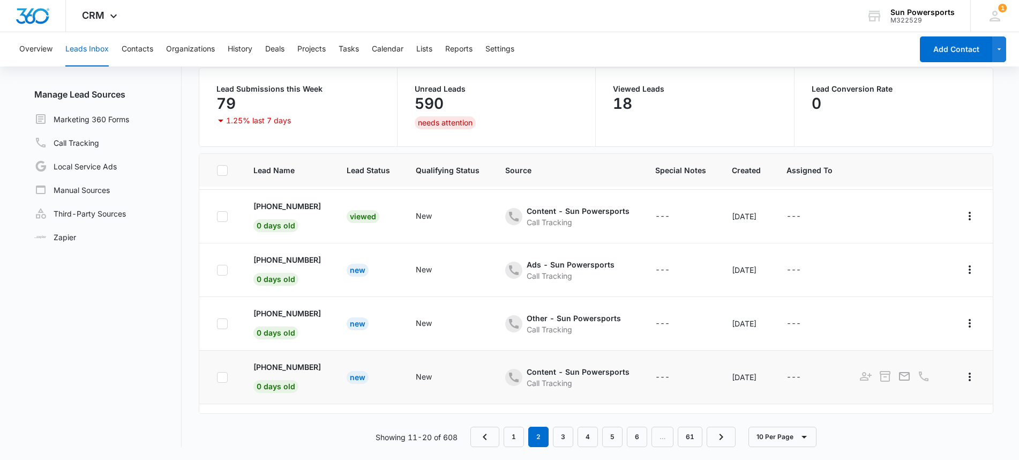
scroll to position [262, 0]
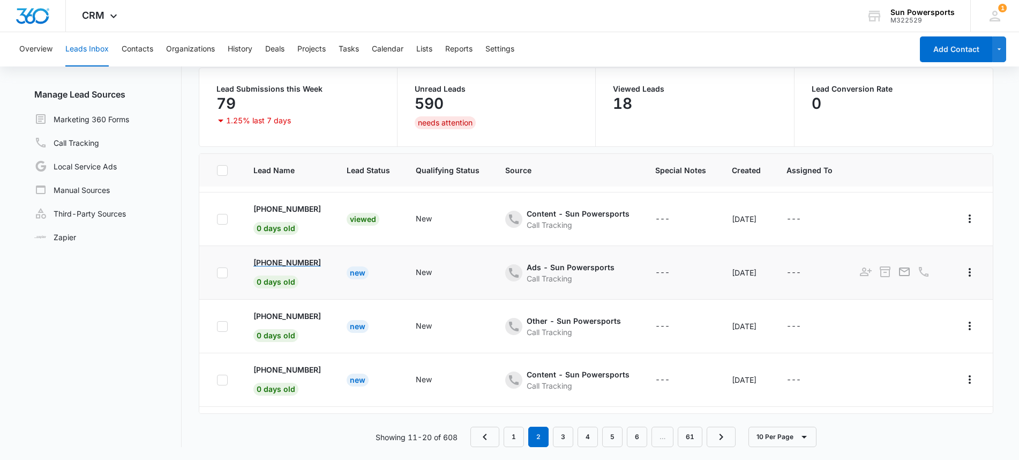
click at [270, 261] on p "[PHONE_NUMBER]" at bounding box center [286, 262] width 67 height 11
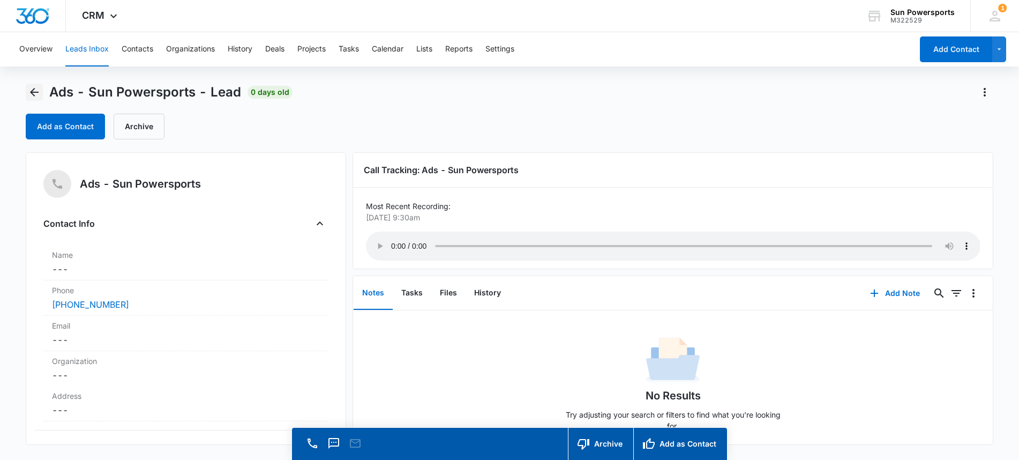
click at [38, 89] on icon "Back" at bounding box center [34, 92] width 13 height 13
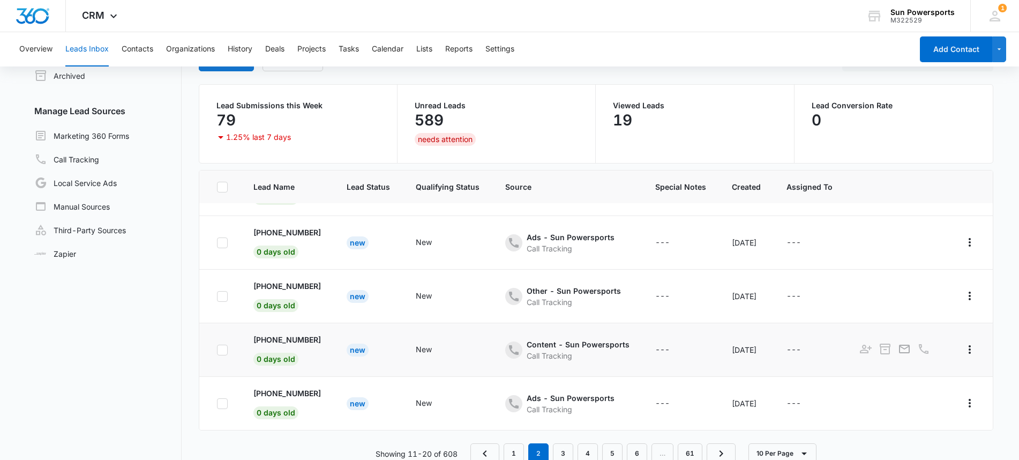
scroll to position [85, 0]
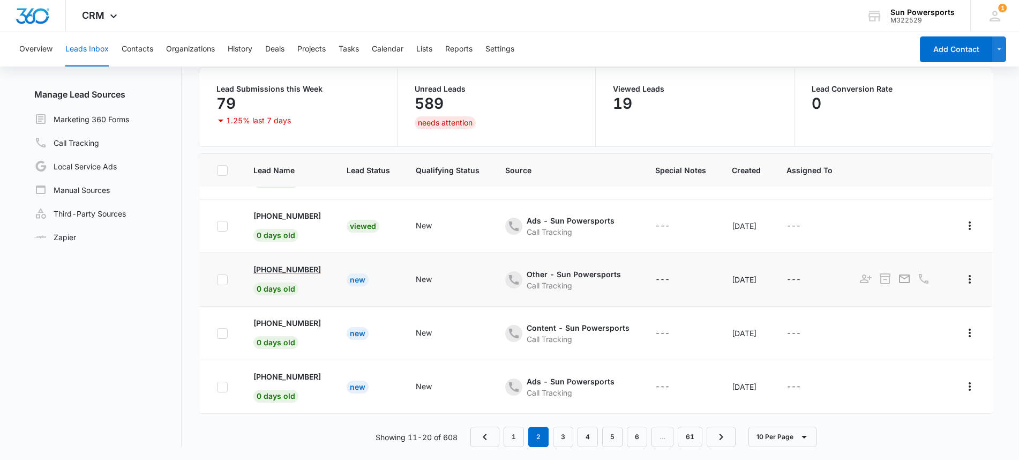
click at [288, 264] on p "[PHONE_NUMBER]" at bounding box center [286, 269] width 67 height 11
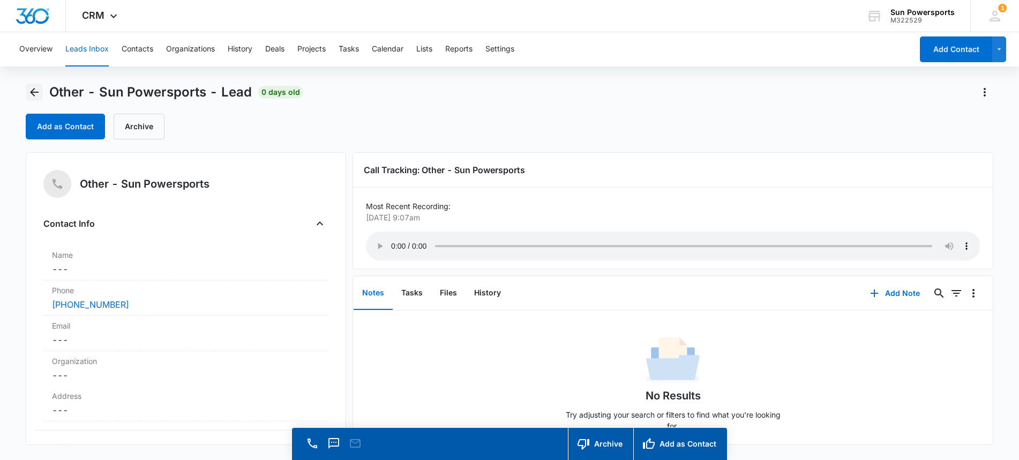
click at [36, 95] on icon "Back" at bounding box center [34, 92] width 13 height 13
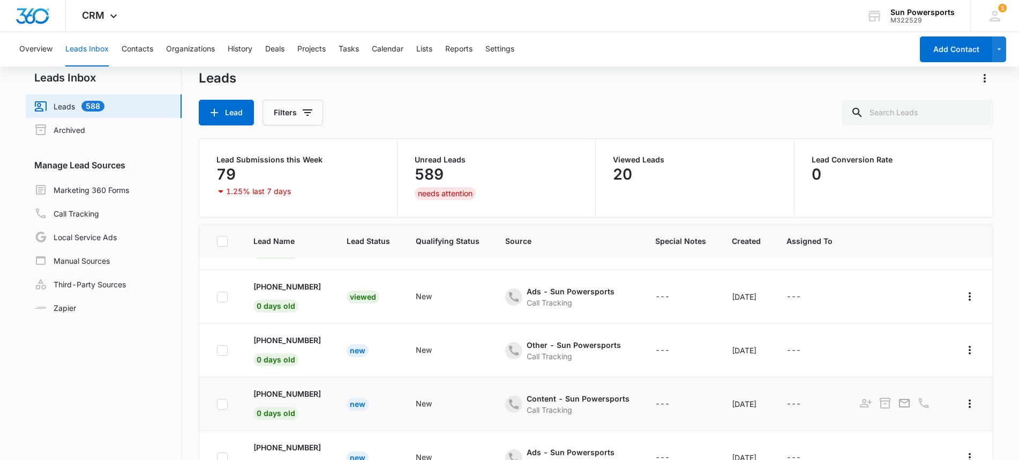
scroll to position [85, 0]
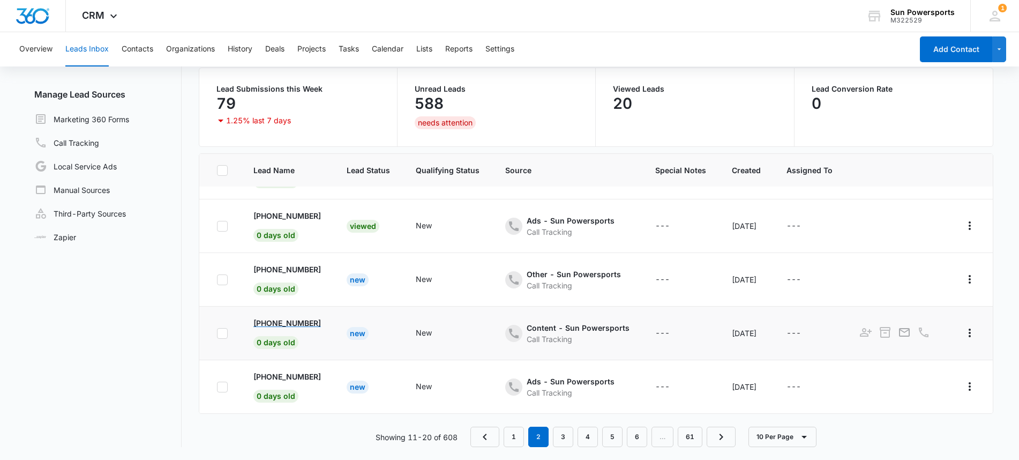
click at [284, 317] on p "[PHONE_NUMBER]" at bounding box center [286, 322] width 67 height 11
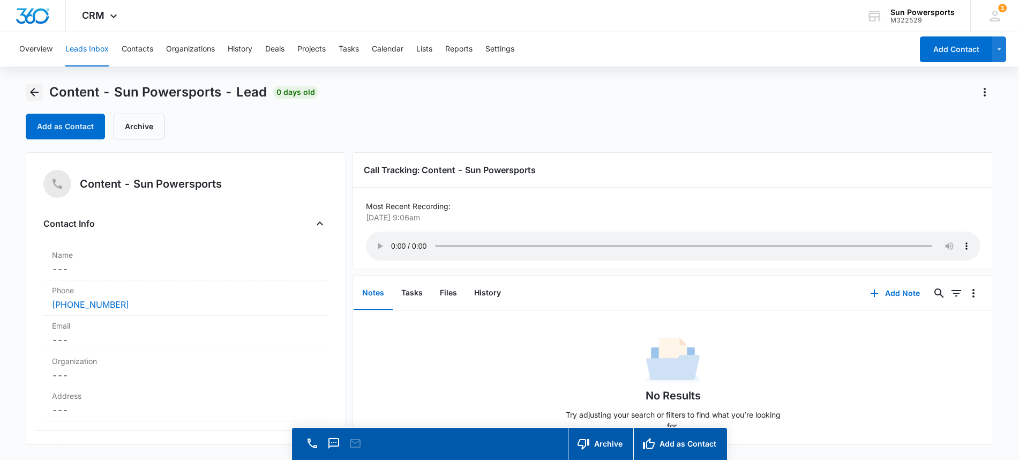
click at [36, 91] on icon "Back" at bounding box center [34, 92] width 13 height 13
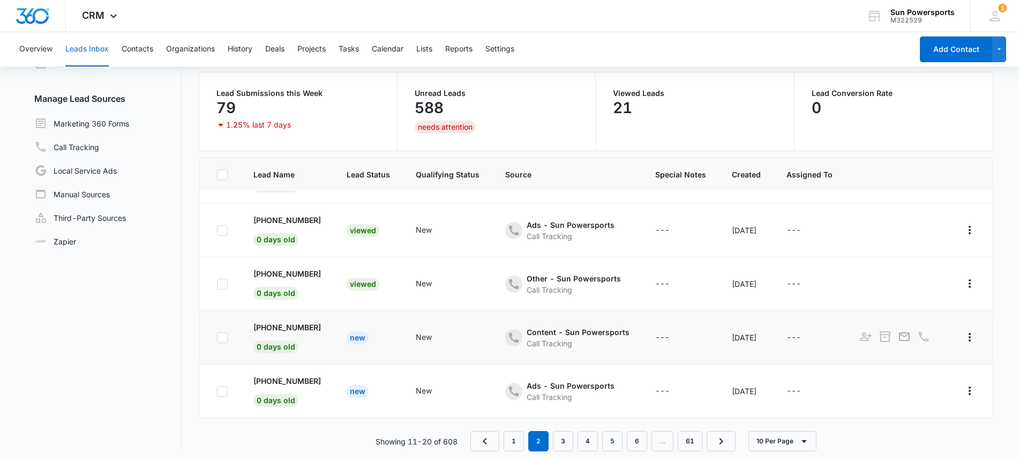
scroll to position [85, 0]
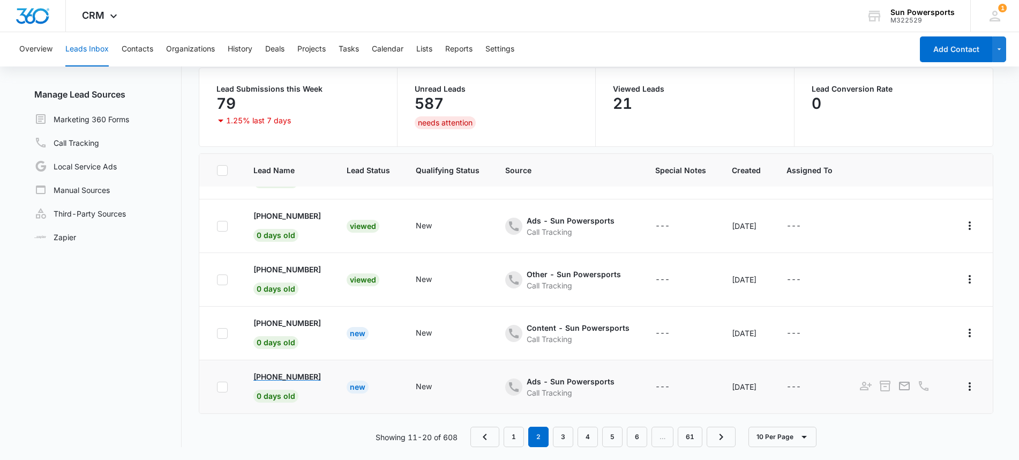
click at [285, 371] on p "[PHONE_NUMBER]" at bounding box center [286, 376] width 67 height 11
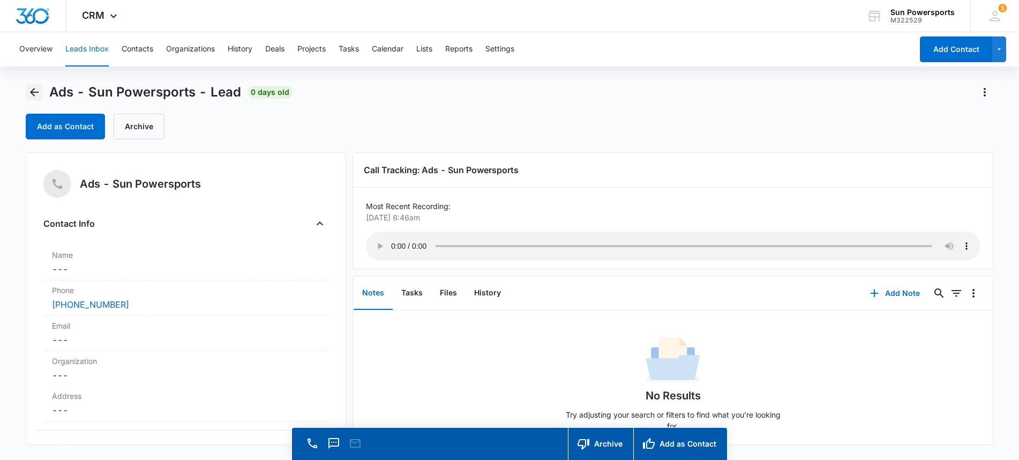
click at [37, 99] on button "Back" at bounding box center [34, 92] width 17 height 17
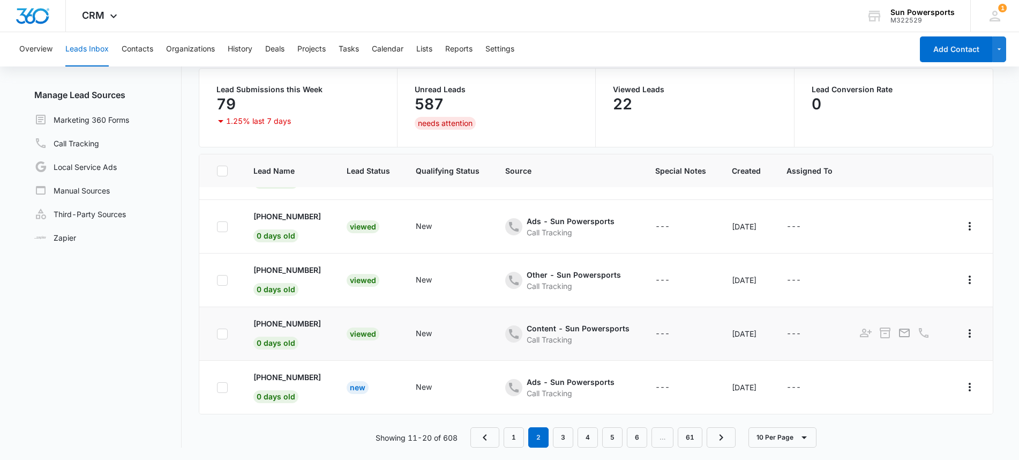
scroll to position [85, 0]
click at [562, 436] on link "3" at bounding box center [563, 436] width 20 height 20
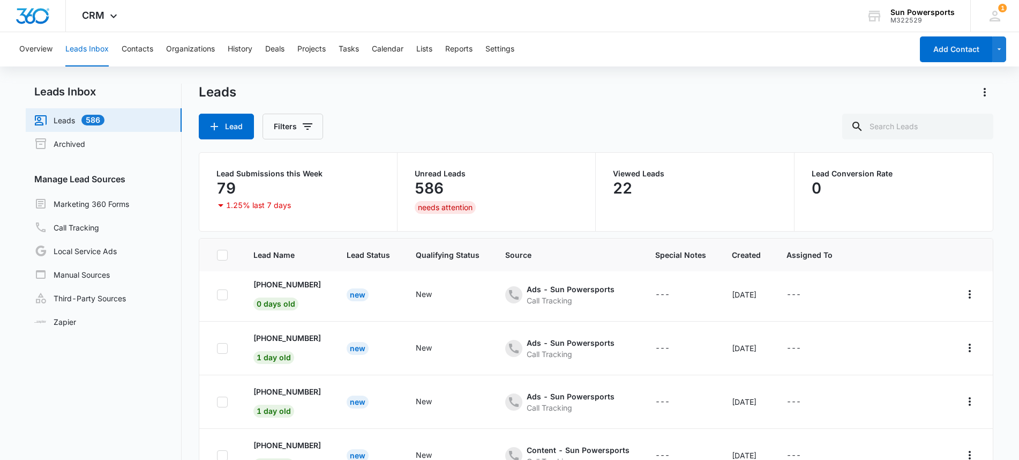
scroll to position [4, 0]
click at [289, 284] on p "[PHONE_NUMBER]" at bounding box center [286, 283] width 67 height 11
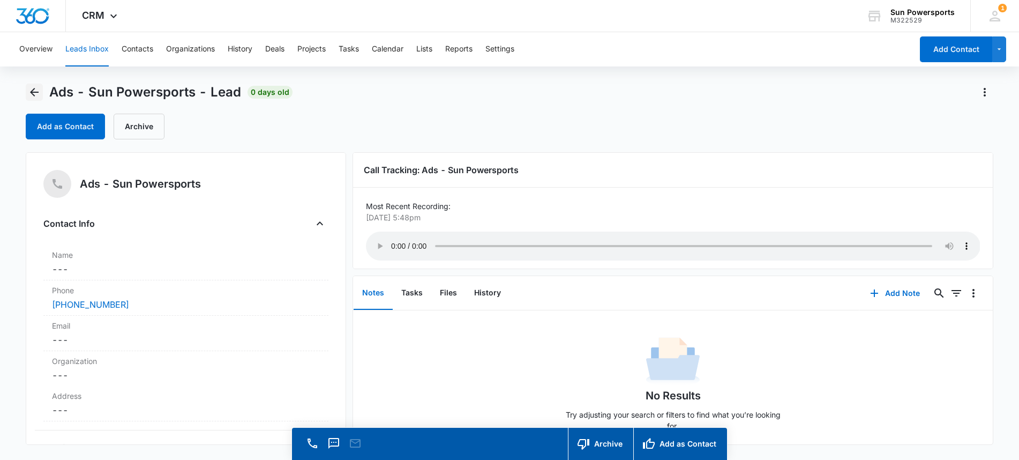
click at [37, 93] on icon "Back" at bounding box center [34, 92] width 13 height 13
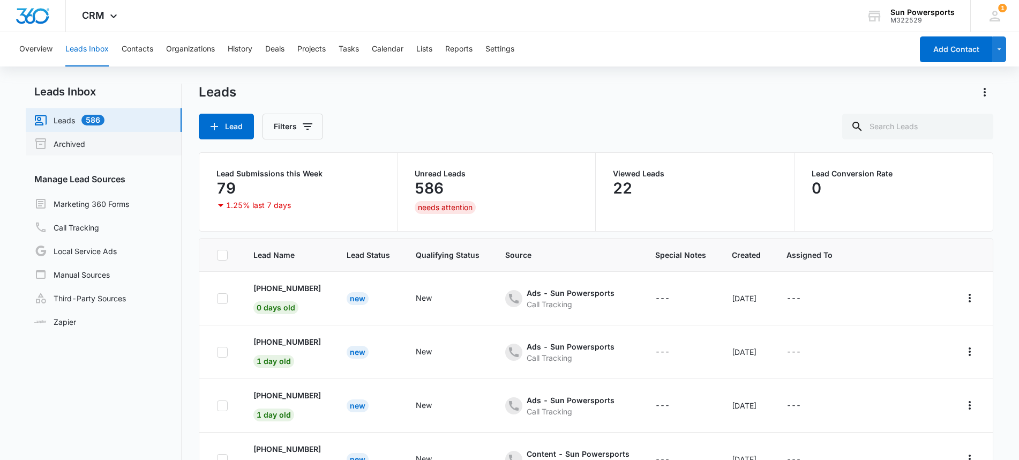
scroll to position [4, 0]
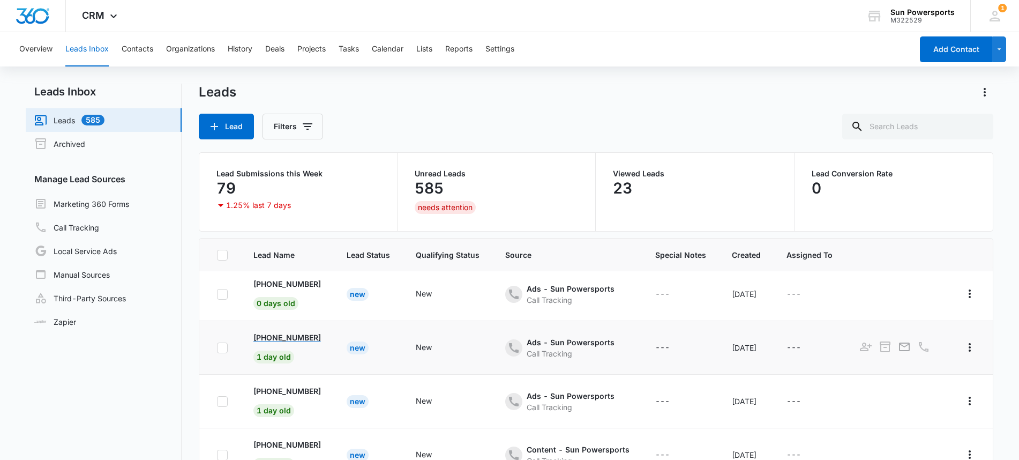
click at [272, 333] on p "[PHONE_NUMBER]" at bounding box center [286, 337] width 67 height 11
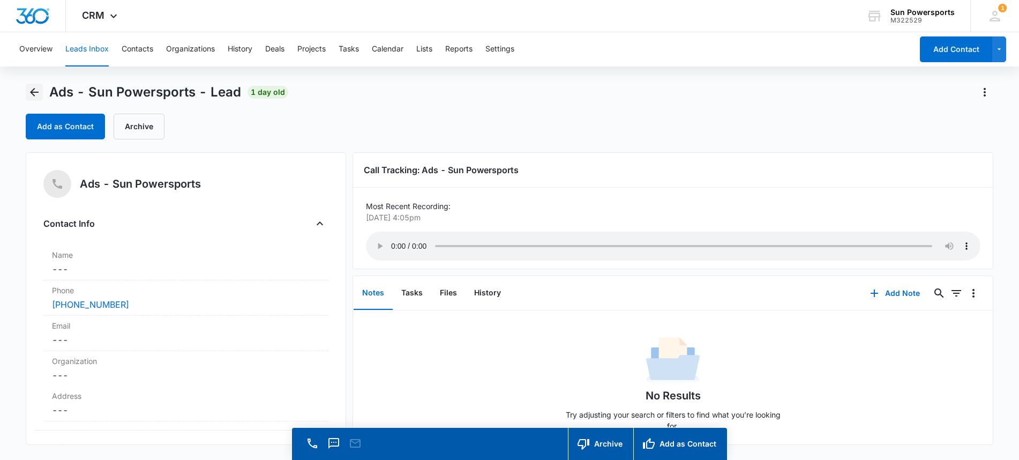
click at [37, 94] on icon "Back" at bounding box center [34, 92] width 13 height 13
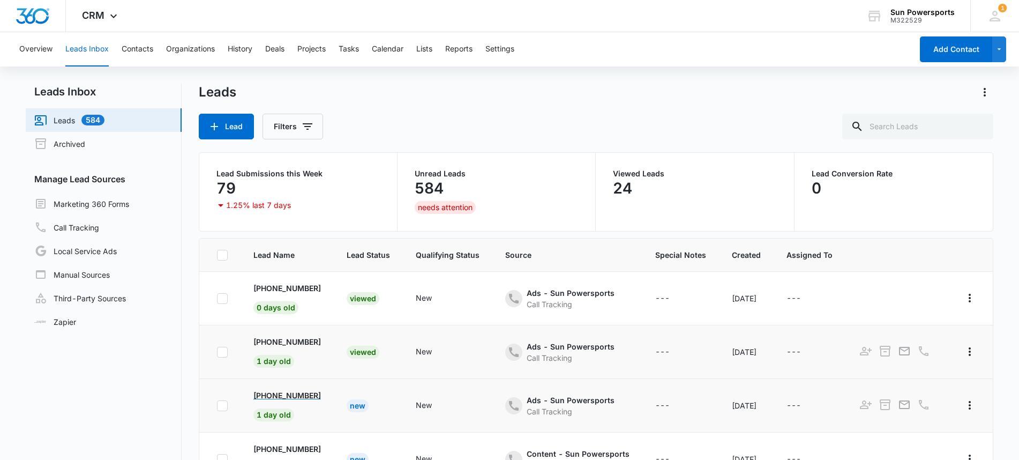
click at [280, 396] on p "[PHONE_NUMBER]" at bounding box center [286, 394] width 67 height 11
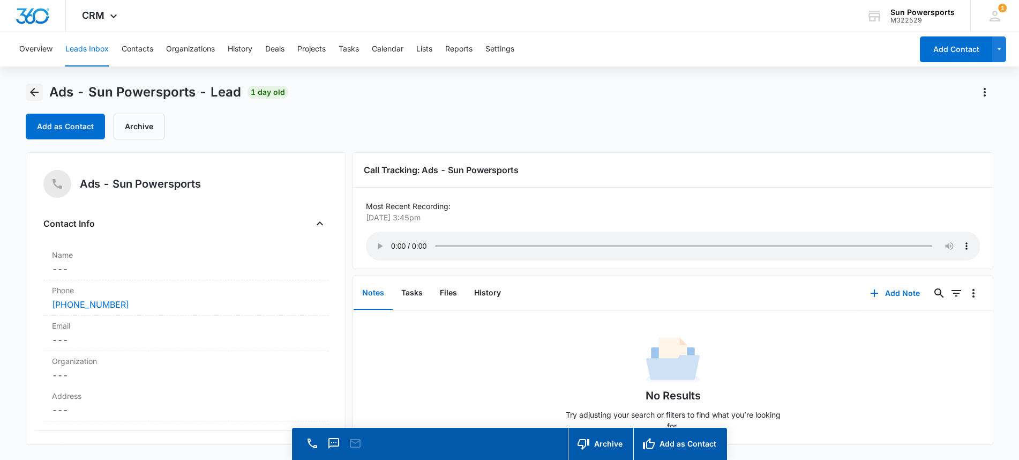
click at [31, 89] on icon "Back" at bounding box center [34, 92] width 13 height 13
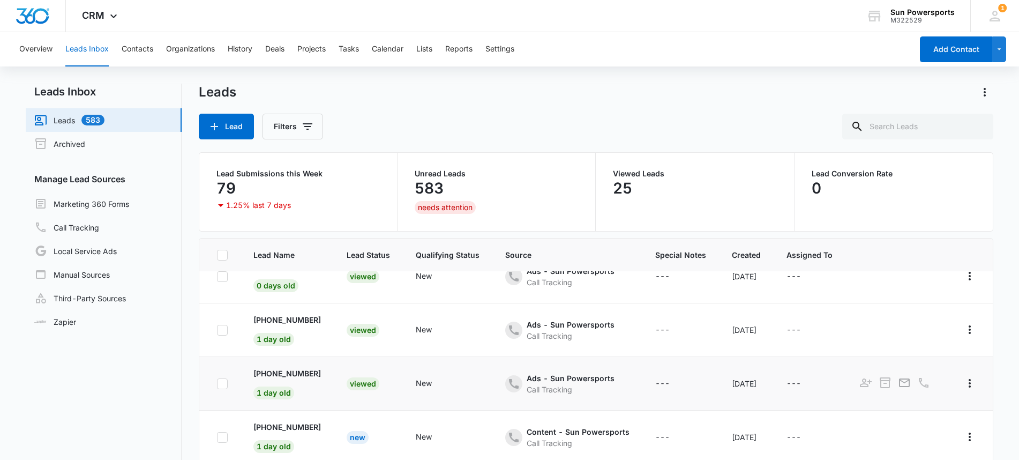
scroll to position [35, 0]
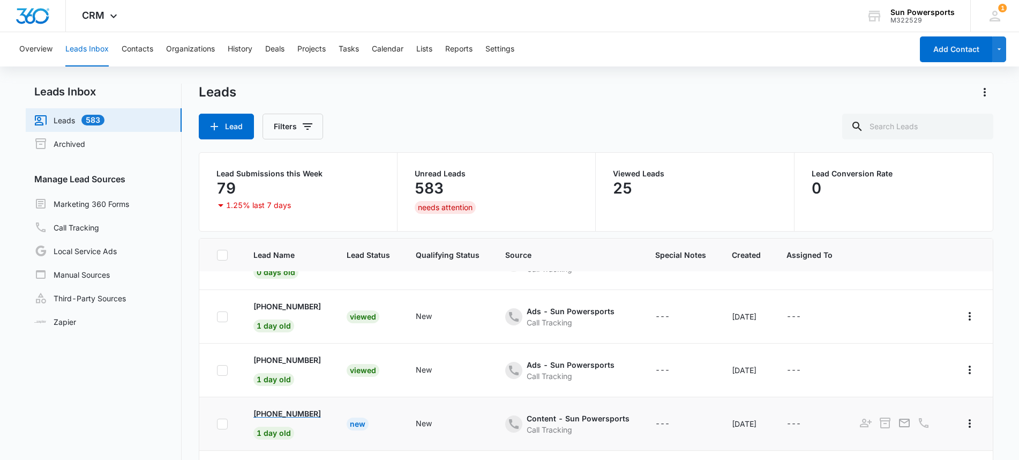
click at [280, 411] on p "[PHONE_NUMBER]" at bounding box center [286, 413] width 67 height 11
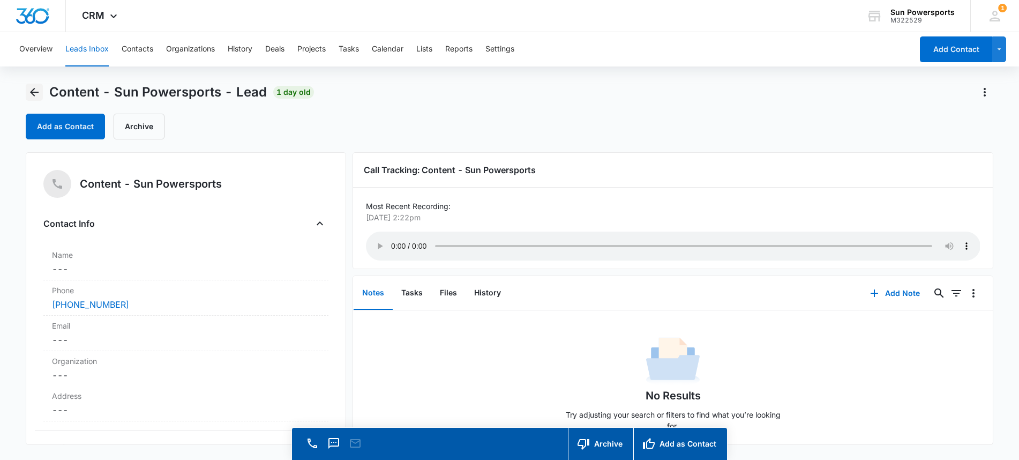
click at [35, 90] on icon "Back" at bounding box center [34, 92] width 13 height 13
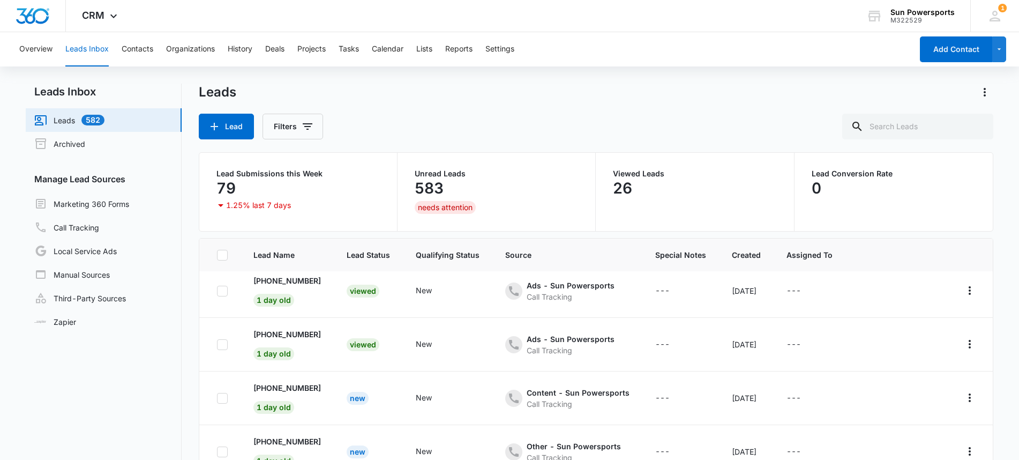
scroll to position [111, 0]
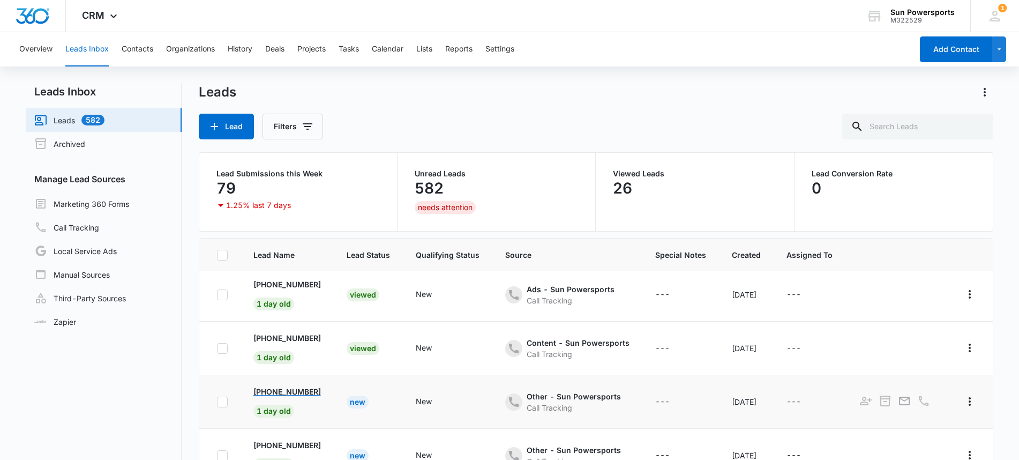
click at [288, 393] on p "[PHONE_NUMBER]" at bounding box center [286, 391] width 67 height 11
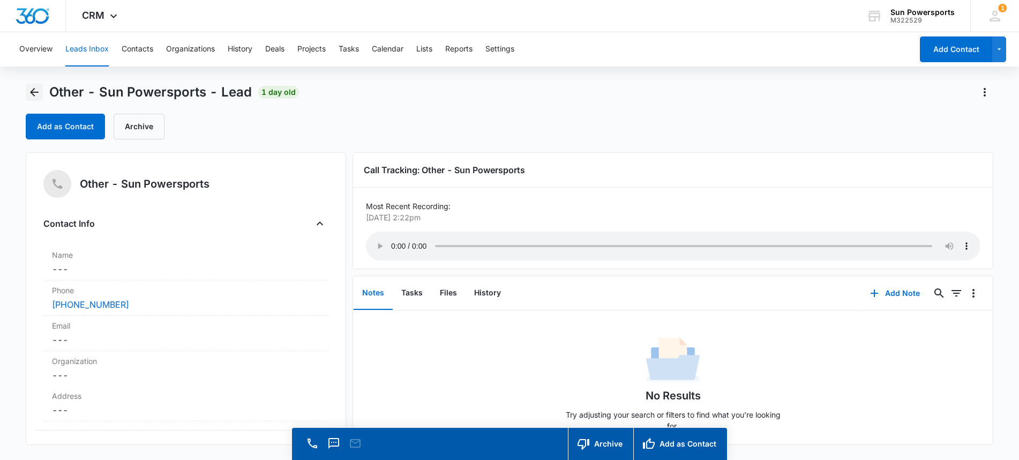
click at [40, 91] on button "Back" at bounding box center [34, 92] width 17 height 17
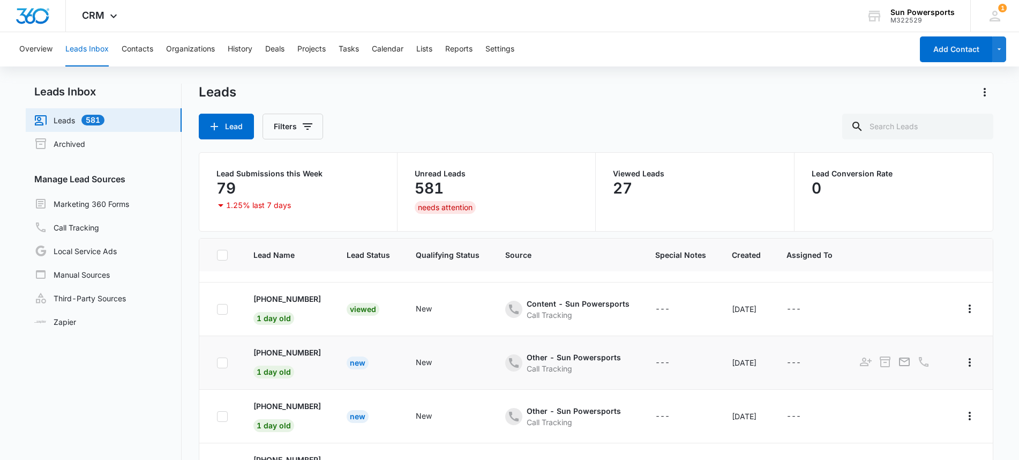
scroll to position [149, 0]
click at [281, 408] on p "[PHONE_NUMBER]" at bounding box center [286, 406] width 67 height 11
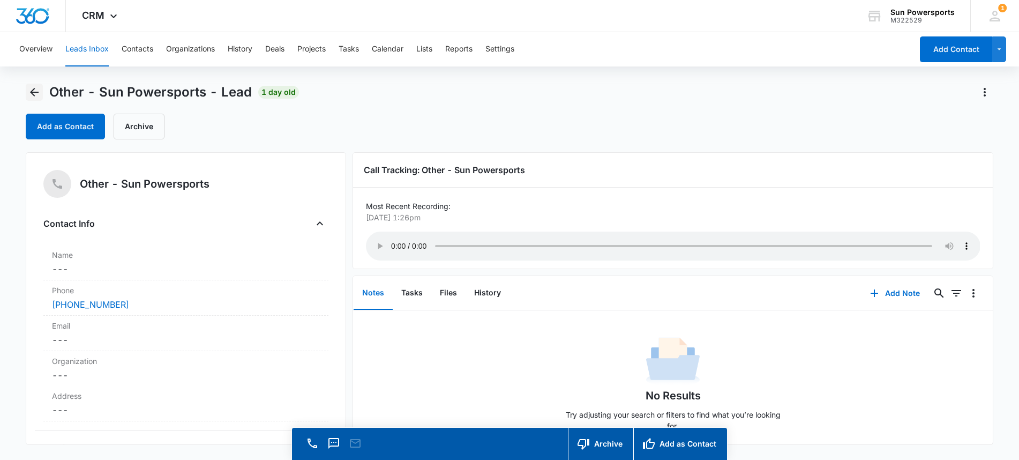
click at [37, 92] on icon "Back" at bounding box center [34, 92] width 9 height 9
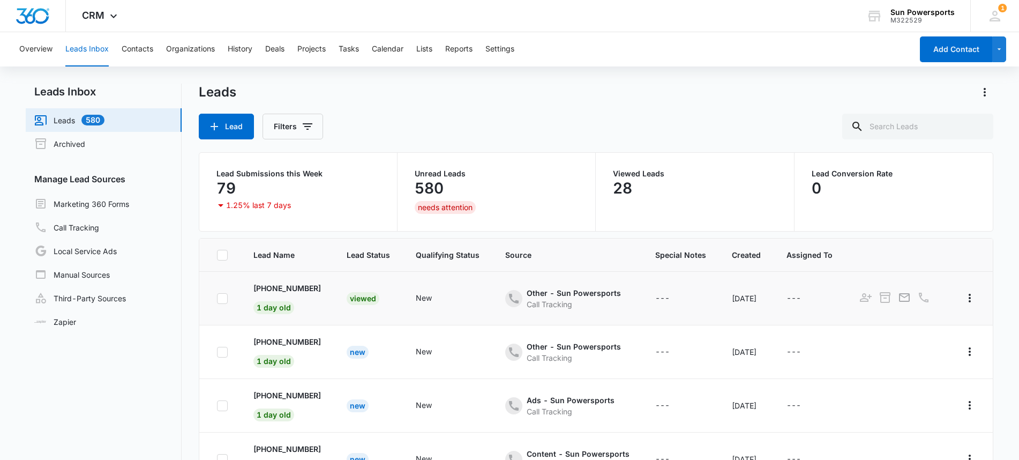
scroll to position [215, 0]
click at [299, 396] on p "[PHONE_NUMBER]" at bounding box center [286, 394] width 67 height 11
